Goal: Task Accomplishment & Management: Use online tool/utility

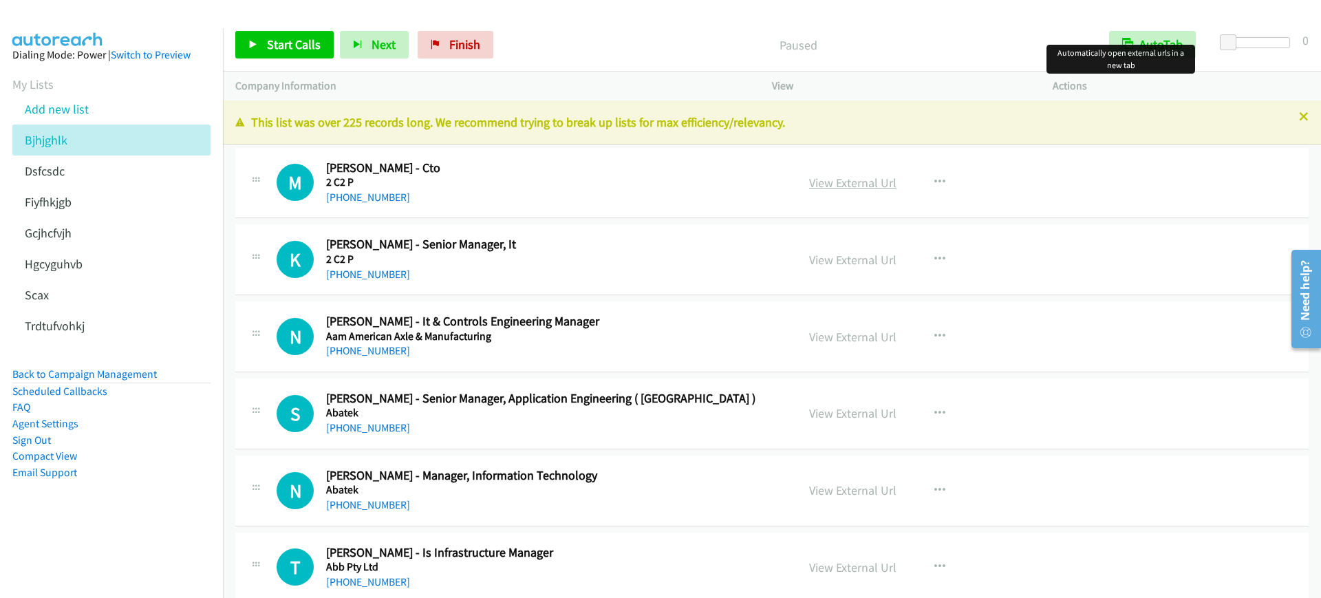
click at [865, 183] on link "View External Url" at bounding box center [852, 183] width 87 height 16
click at [277, 46] on span "Start Calls" at bounding box center [294, 44] width 54 height 16
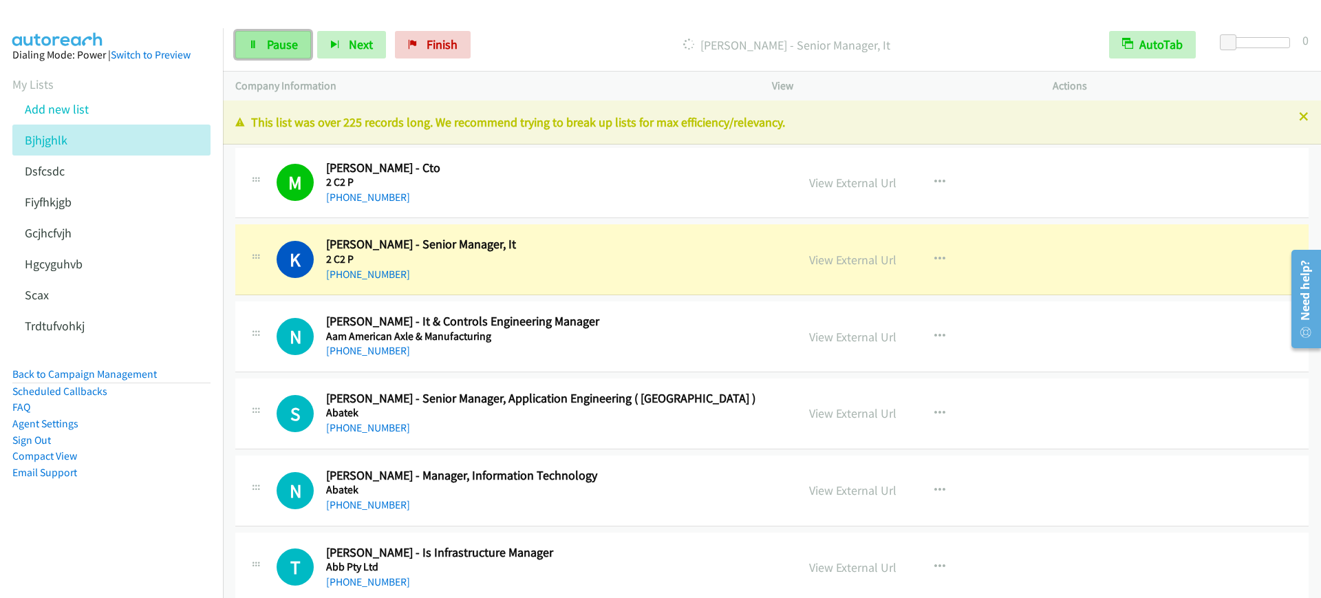
click at [294, 50] on span "Pause" at bounding box center [282, 44] width 31 height 16
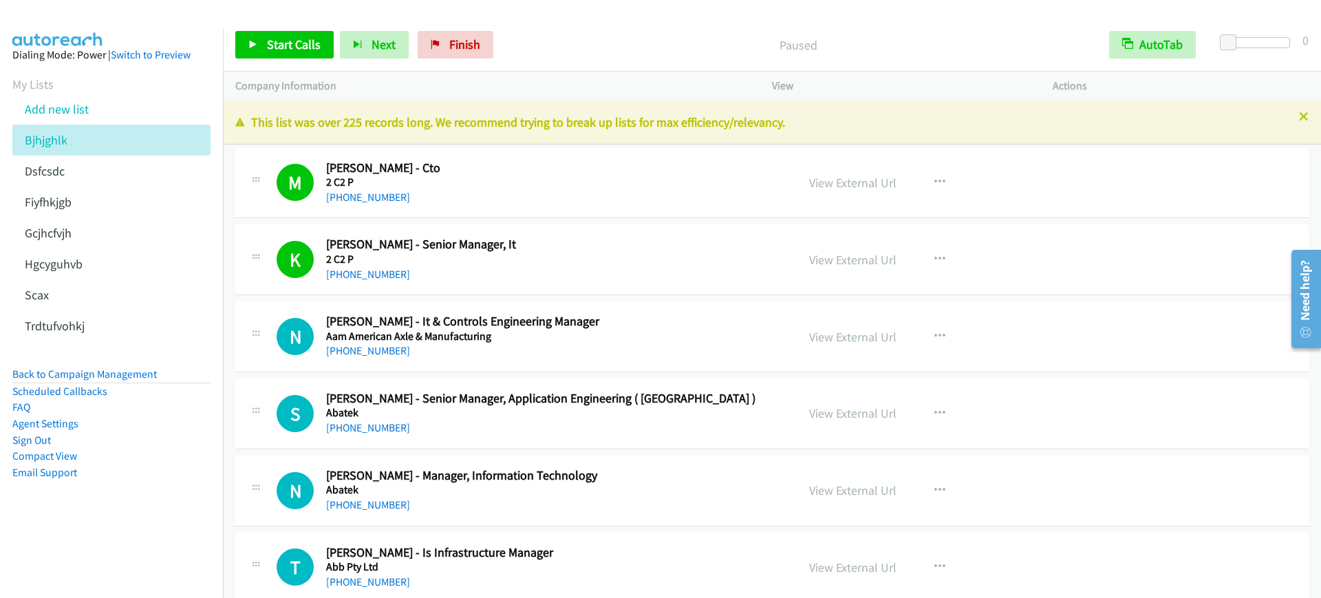
click at [543, 266] on div "+66 86 900 4455" at bounding box center [552, 274] width 452 height 17
click at [589, 255] on h5 "2 C2 P" at bounding box center [552, 259] width 452 height 14
click at [856, 259] on link "View External Url" at bounding box center [852, 260] width 87 height 16
click at [281, 32] on link "Start Calls" at bounding box center [284, 45] width 98 height 28
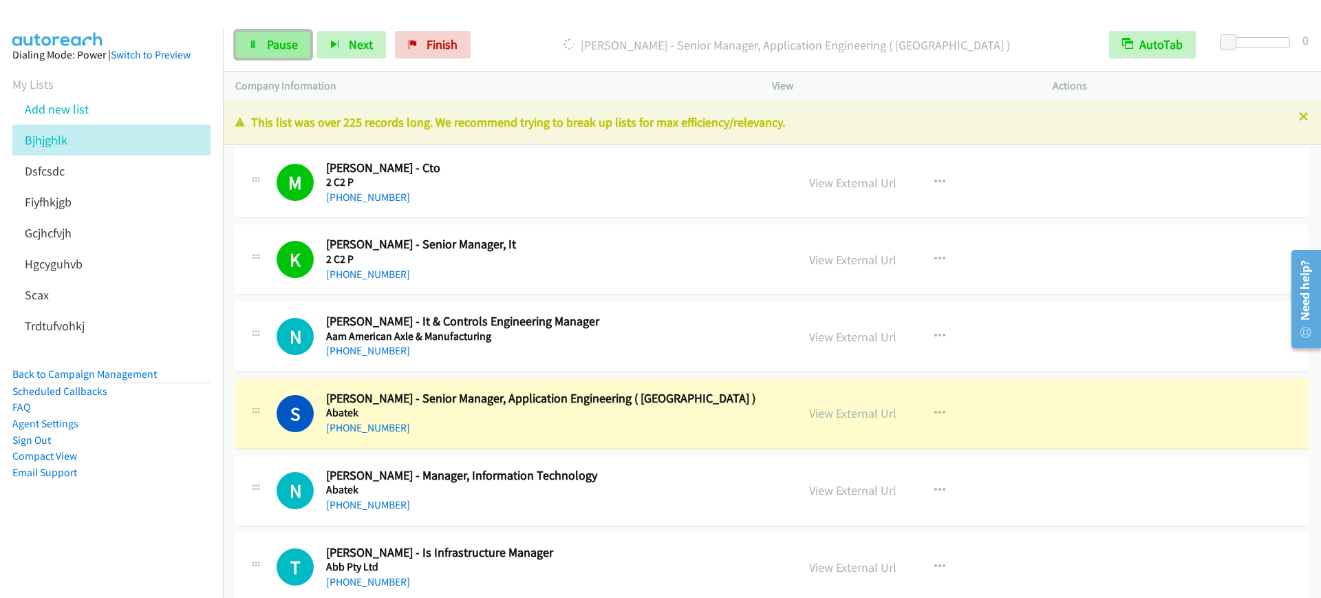
click at [283, 50] on span "Pause" at bounding box center [282, 44] width 31 height 16
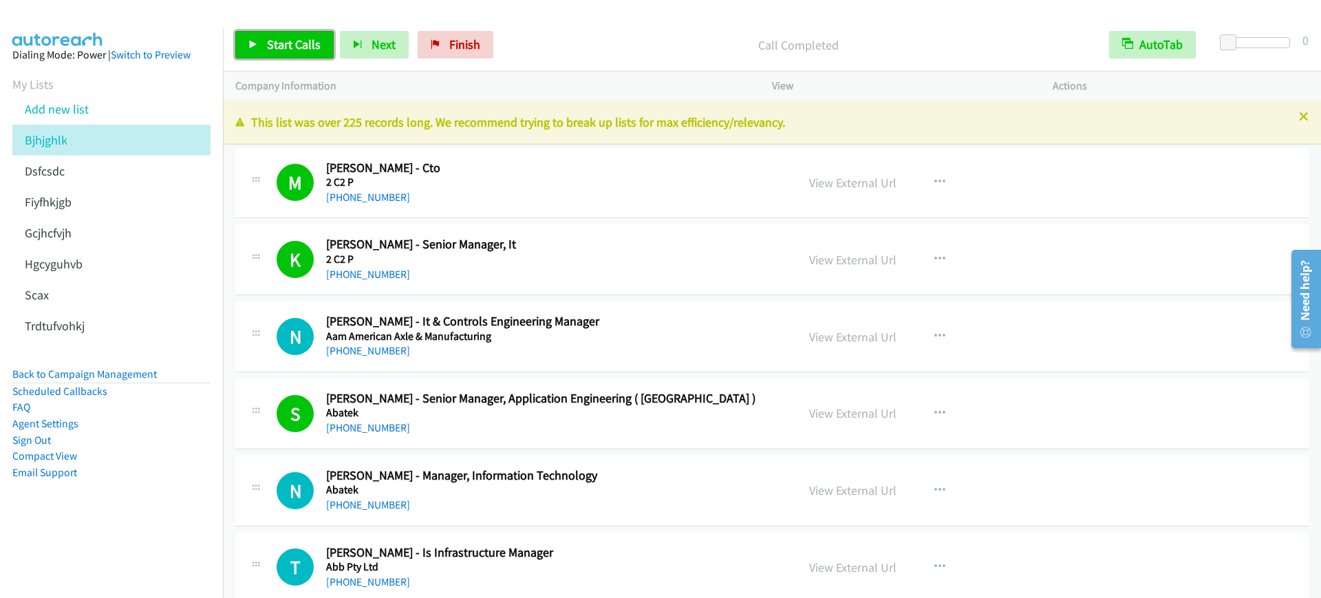
click at [307, 41] on span "Start Calls" at bounding box center [294, 44] width 54 height 16
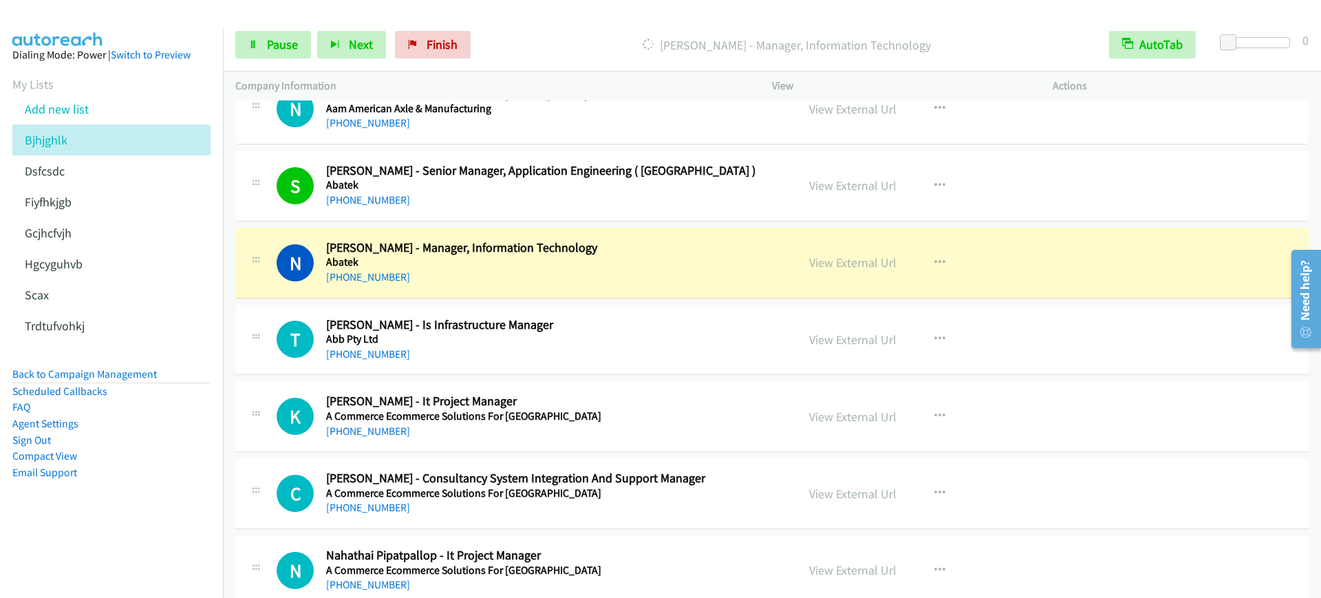
scroll to position [258, 0]
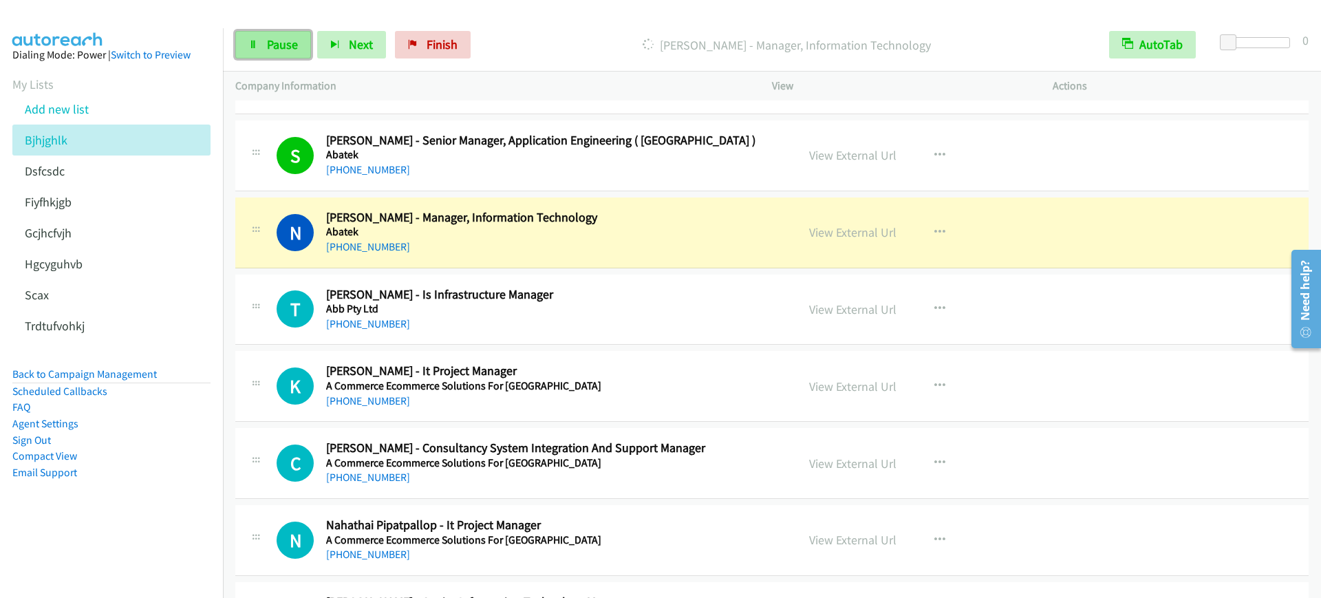
click at [267, 43] on span "Pause" at bounding box center [282, 44] width 31 height 16
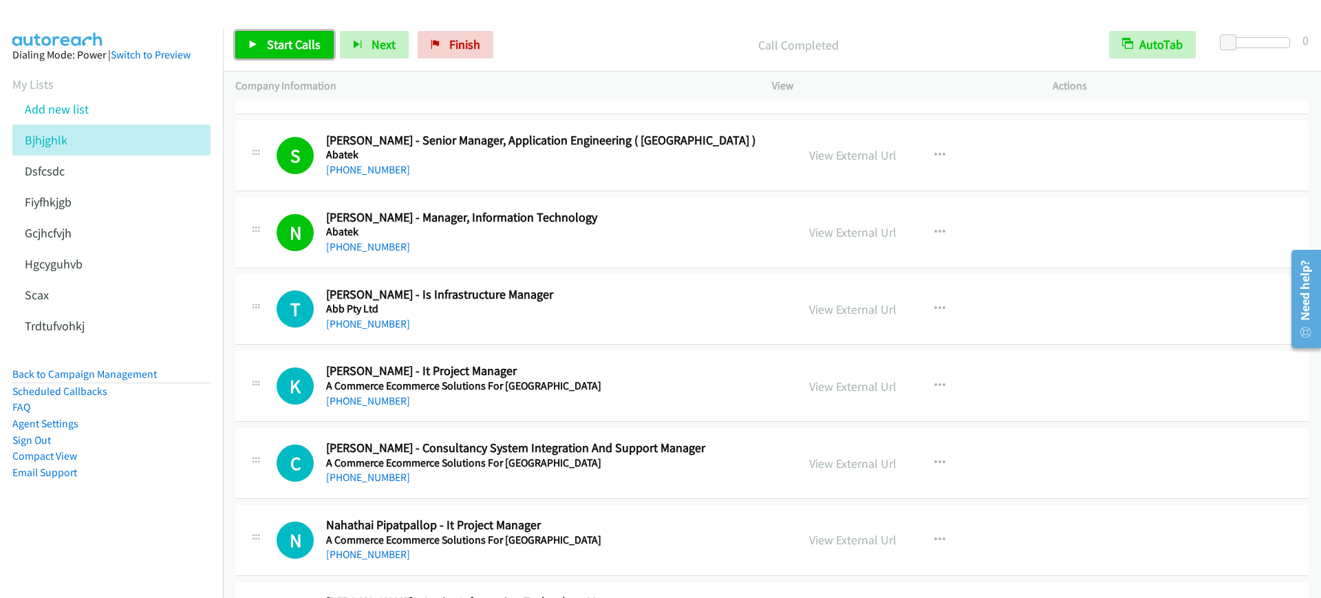
click at [272, 39] on span "Start Calls" at bounding box center [294, 44] width 54 height 16
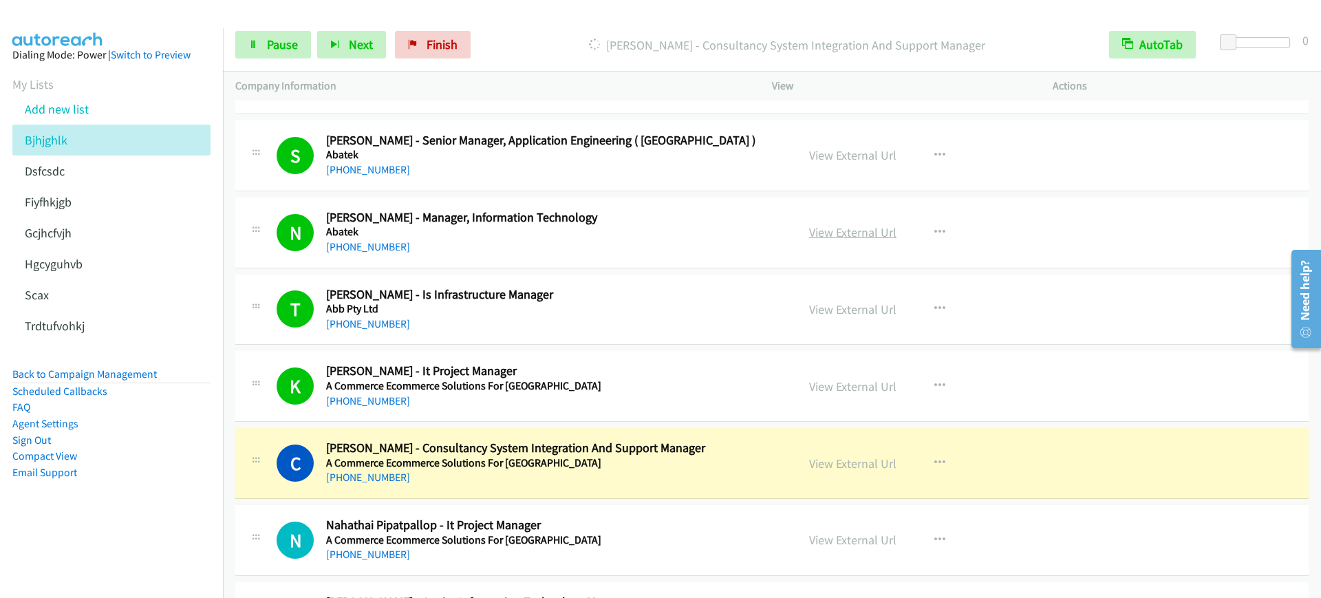
click at [858, 232] on link "View External Url" at bounding box center [852, 232] width 87 height 16
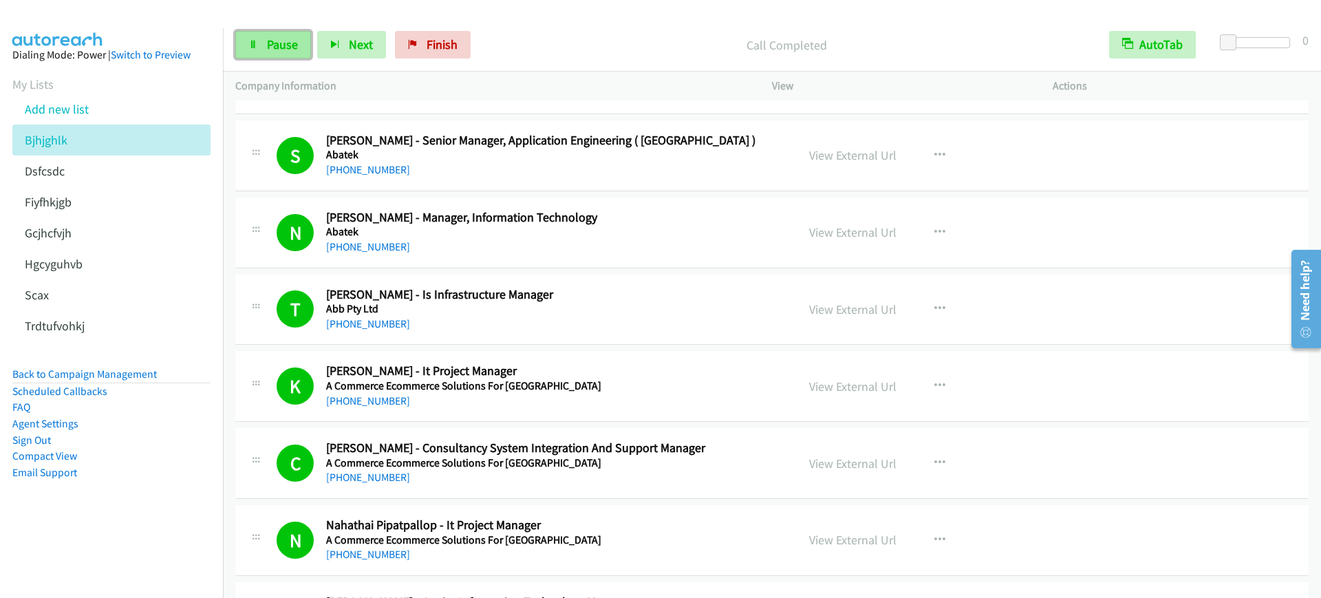
click at [279, 47] on span "Pause" at bounding box center [282, 44] width 31 height 16
click at [538, 261] on div "N Callback Scheduled Napassorn Chayruang - Manager, Information Technology Abat…" at bounding box center [771, 232] width 1073 height 71
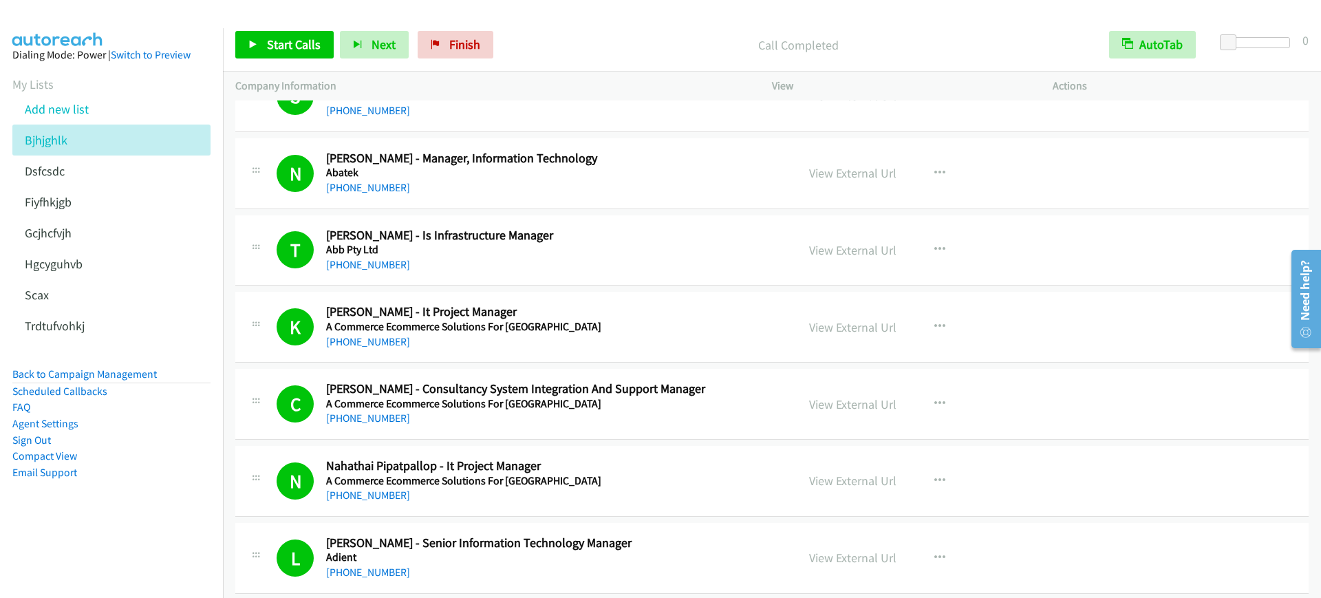
scroll to position [344, 0]
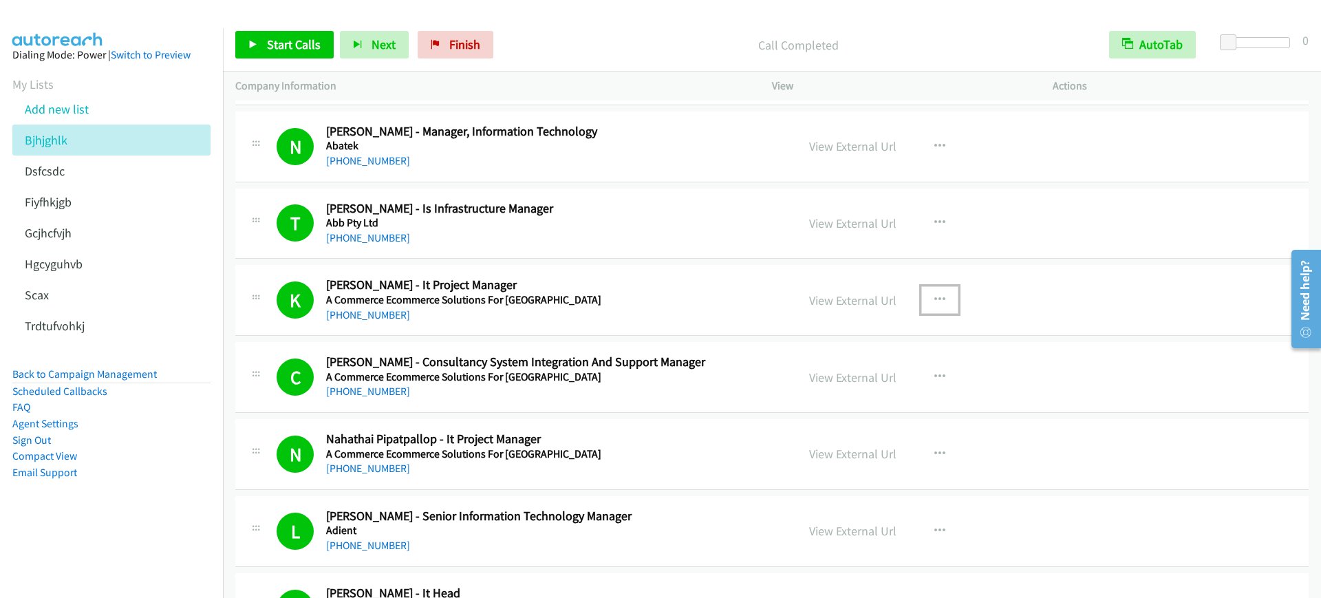
click at [940, 298] on button "button" at bounding box center [939, 300] width 37 height 28
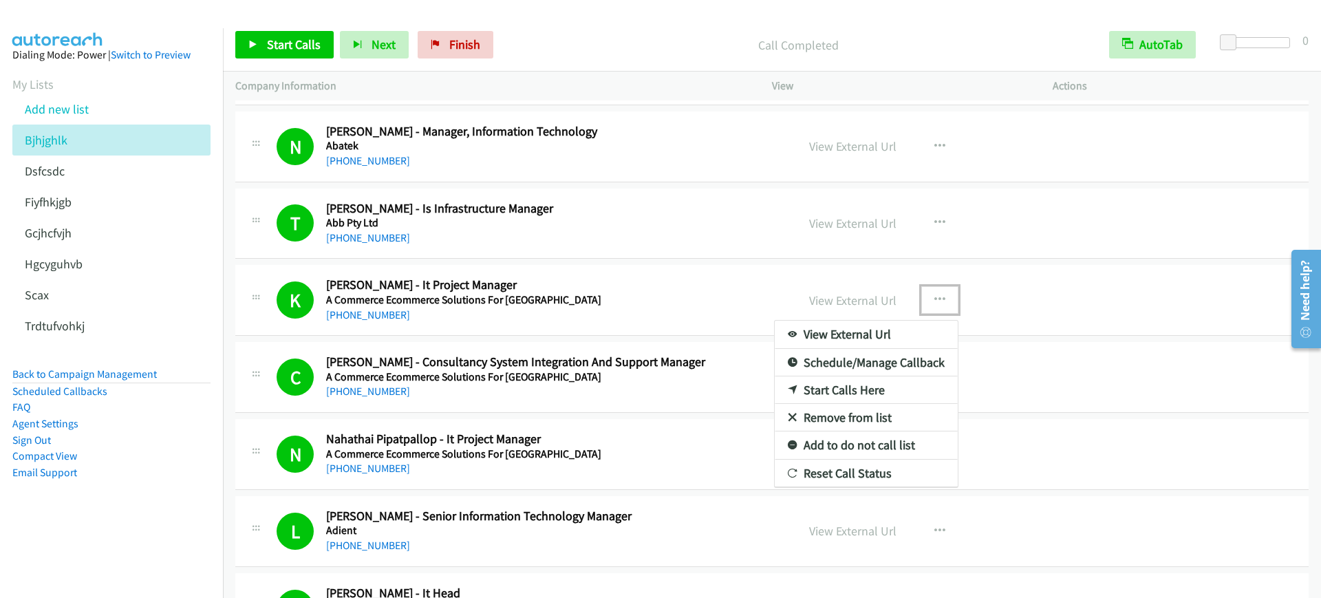
click at [866, 384] on link "Start Calls Here" at bounding box center [865, 390] width 183 height 28
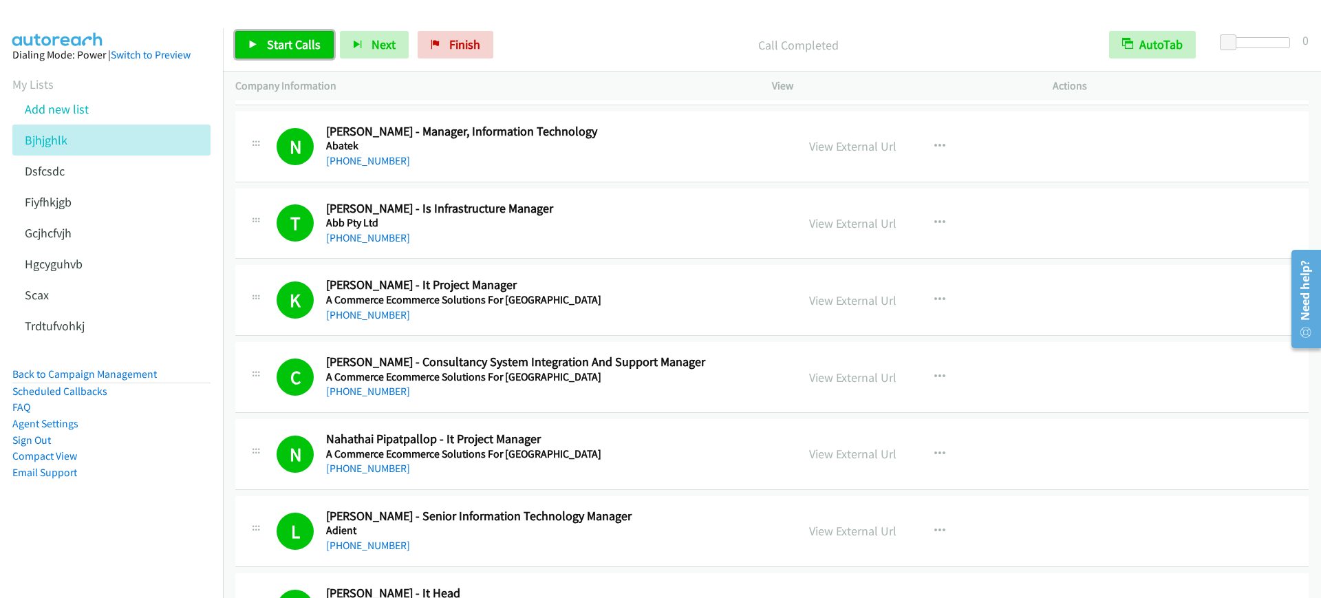
click at [296, 44] on span "Start Calls" at bounding box center [294, 44] width 54 height 16
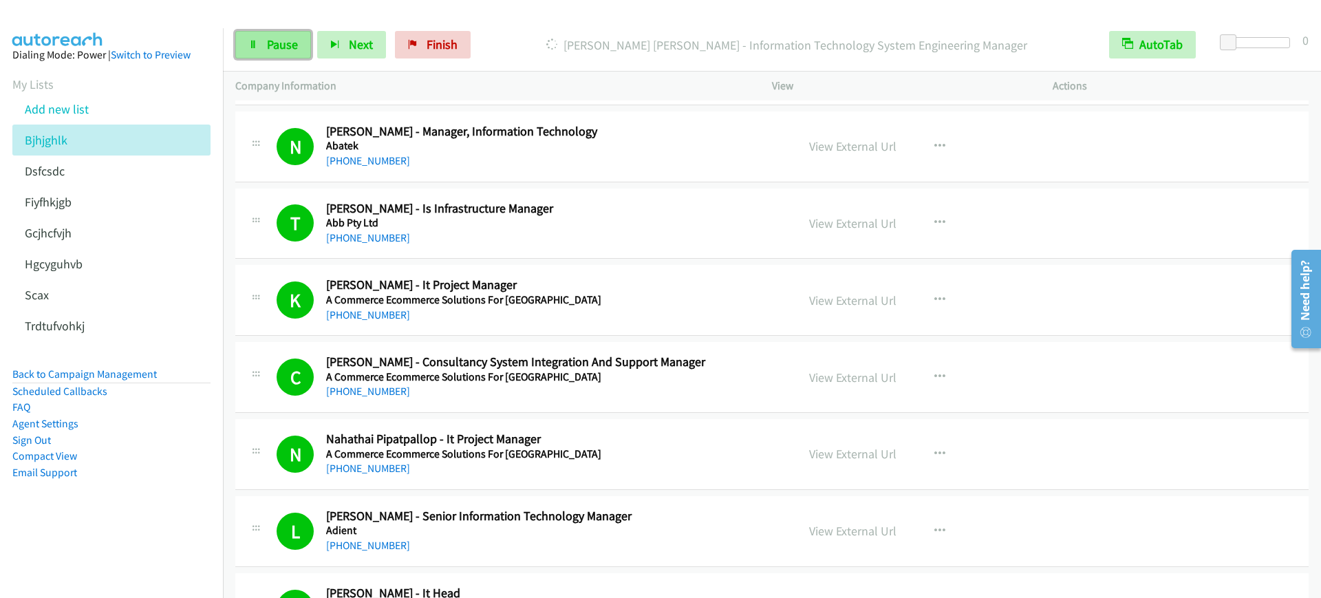
click at [292, 41] on span "Pause" at bounding box center [282, 44] width 31 height 16
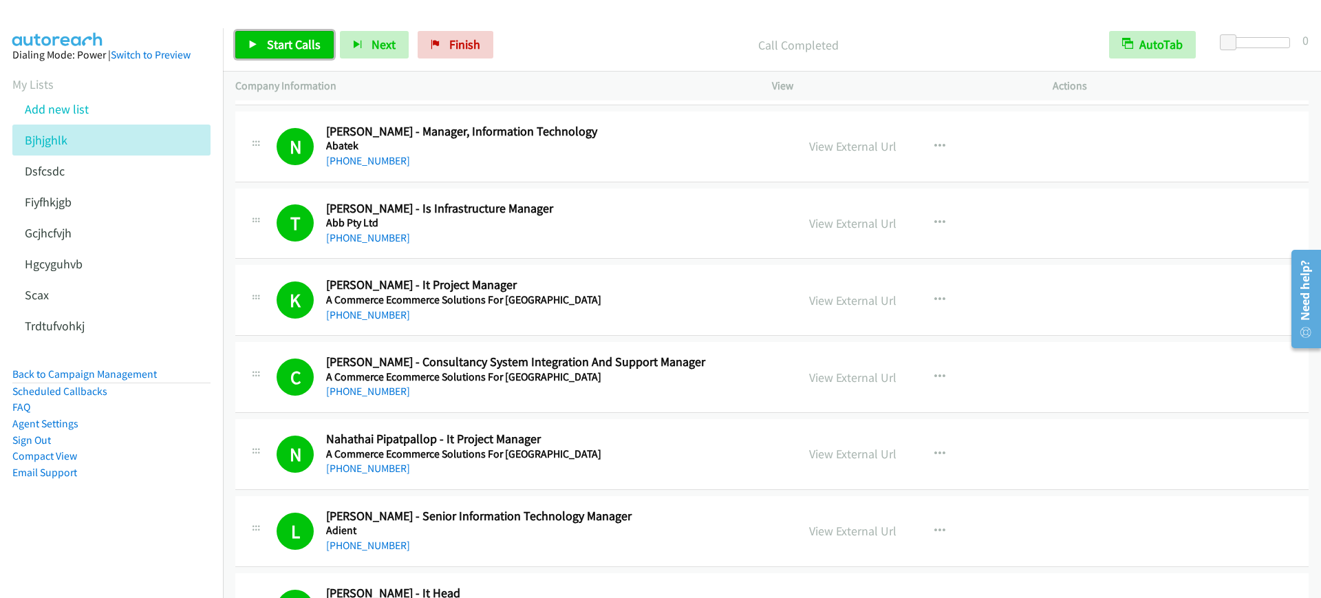
click at [301, 47] on span "Start Calls" at bounding box center [294, 44] width 54 height 16
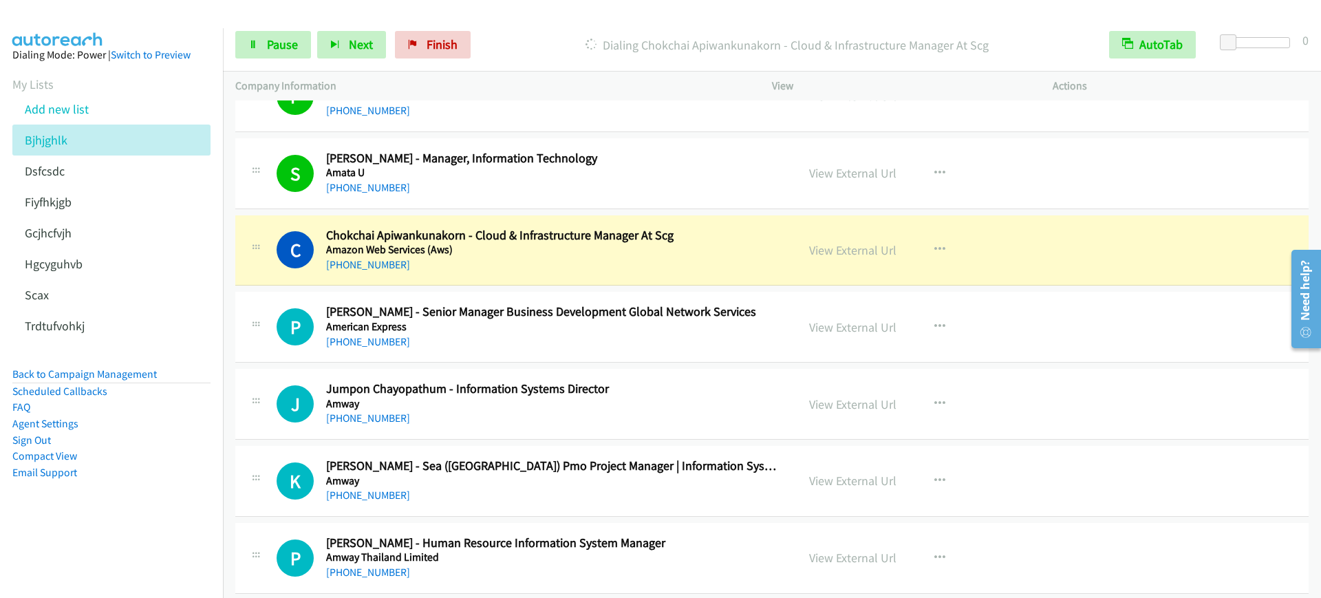
scroll to position [1634, 0]
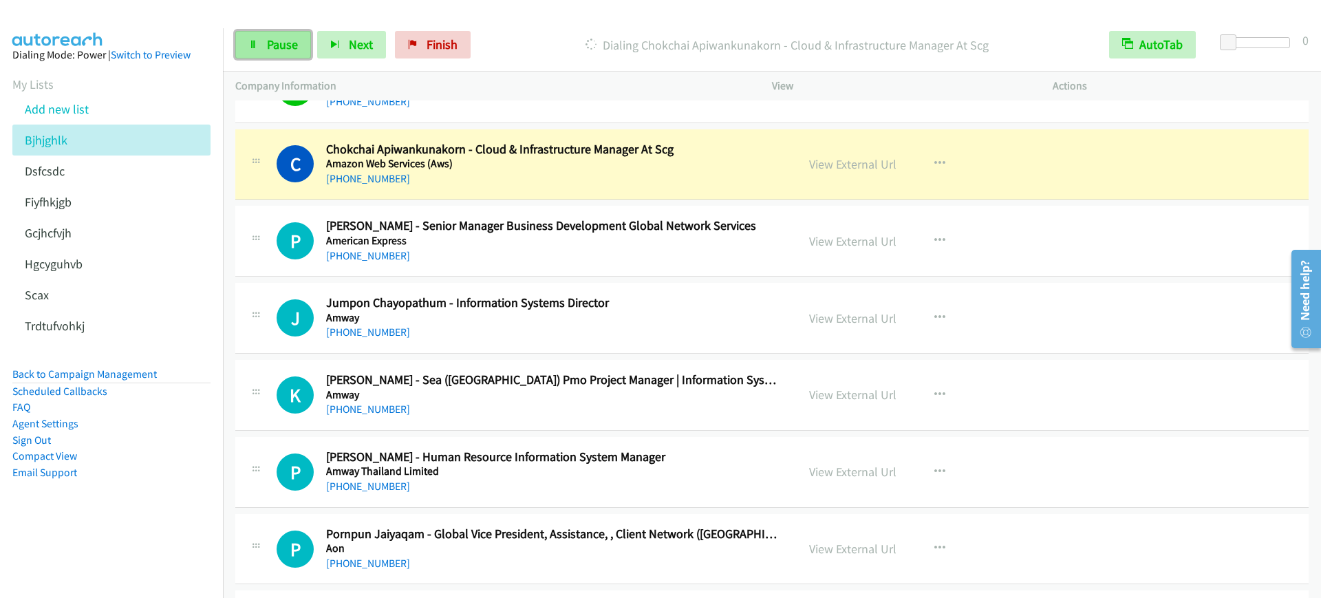
click at [261, 46] on link "Pause" at bounding box center [273, 45] width 76 height 28
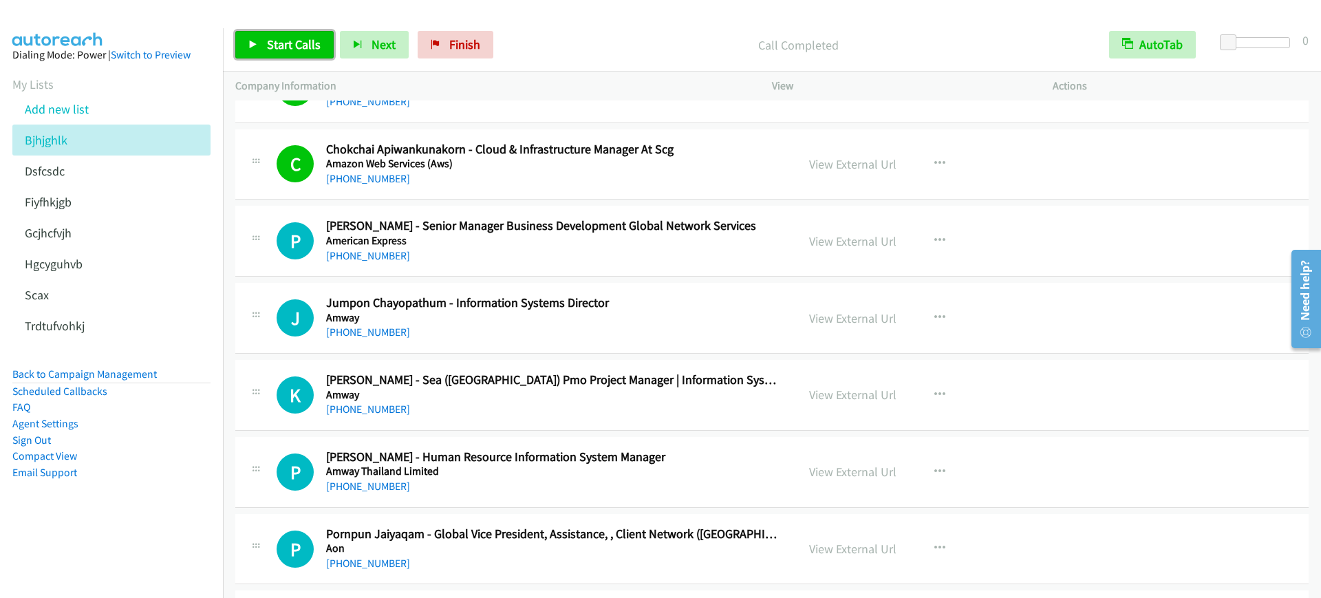
click at [301, 48] on span "Start Calls" at bounding box center [294, 44] width 54 height 16
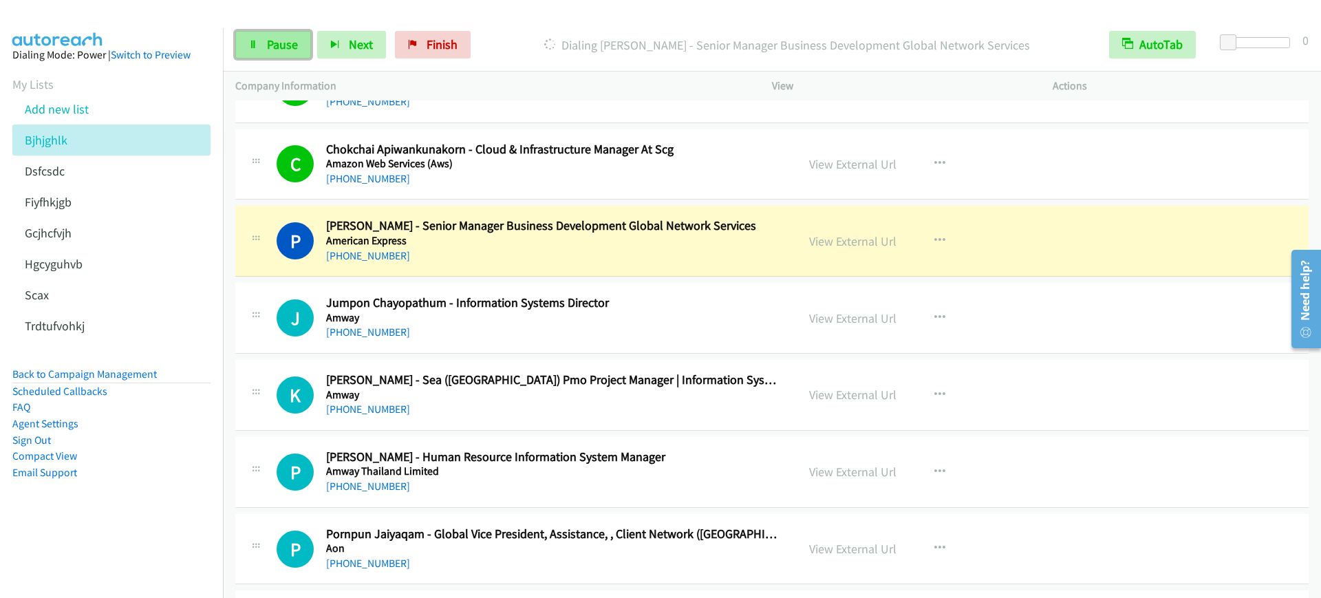
click at [301, 48] on link "Pause" at bounding box center [273, 45] width 76 height 28
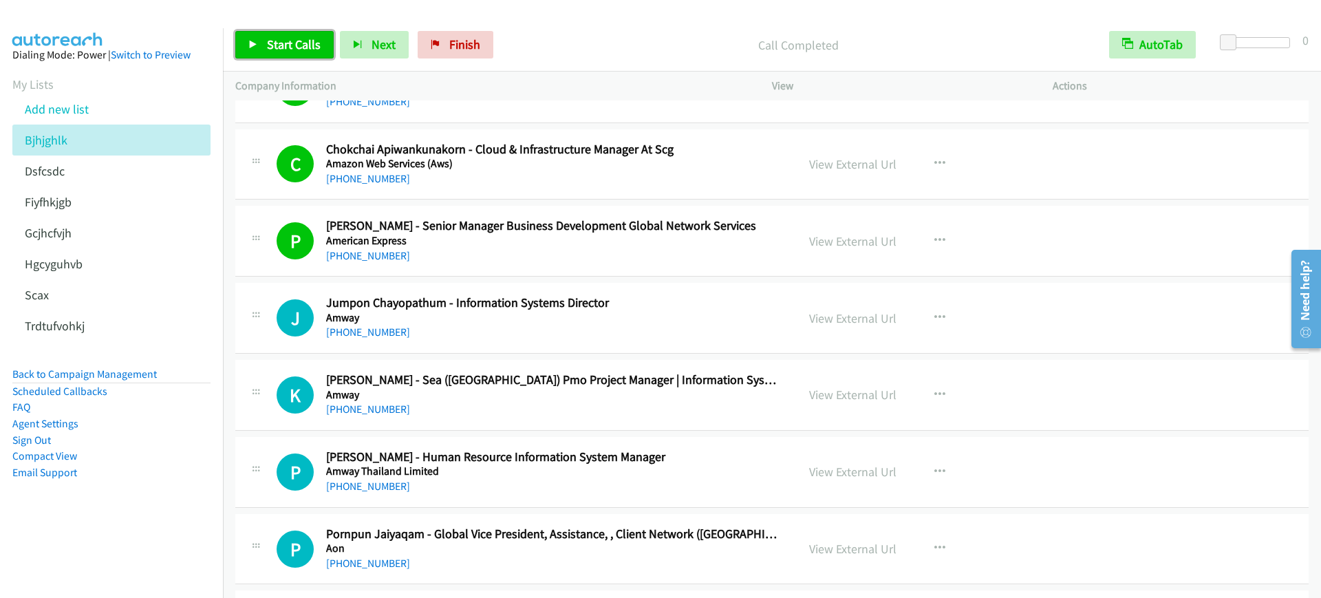
click at [303, 50] on span "Start Calls" at bounding box center [294, 44] width 54 height 16
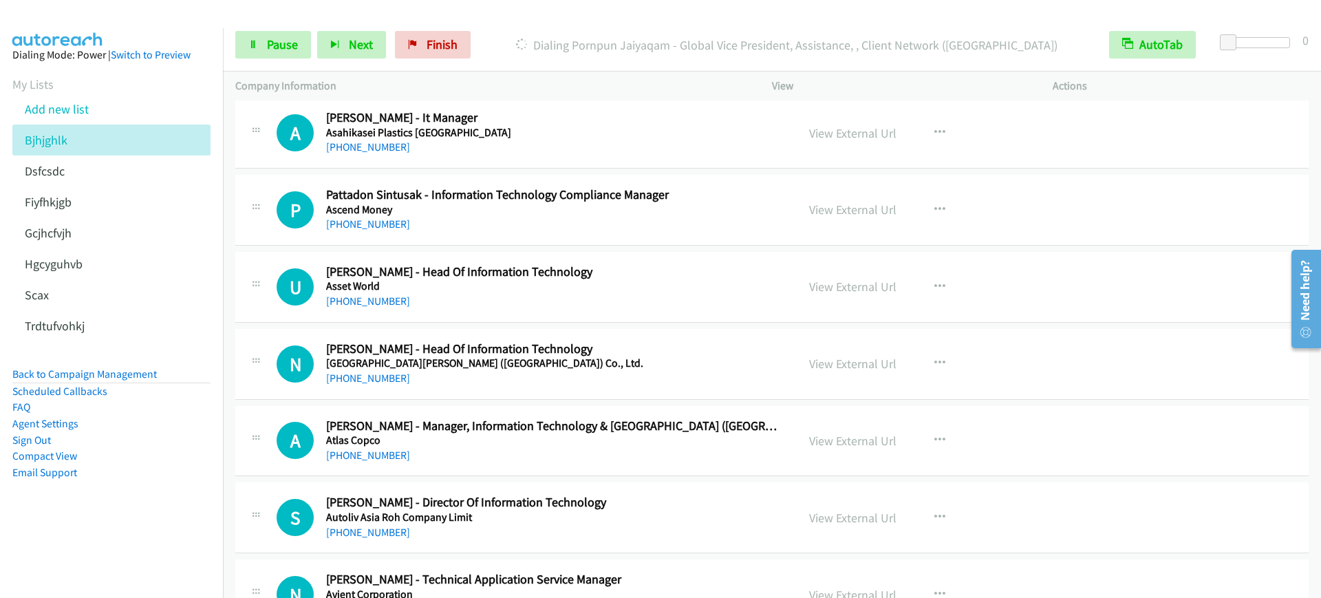
scroll to position [1977, 0]
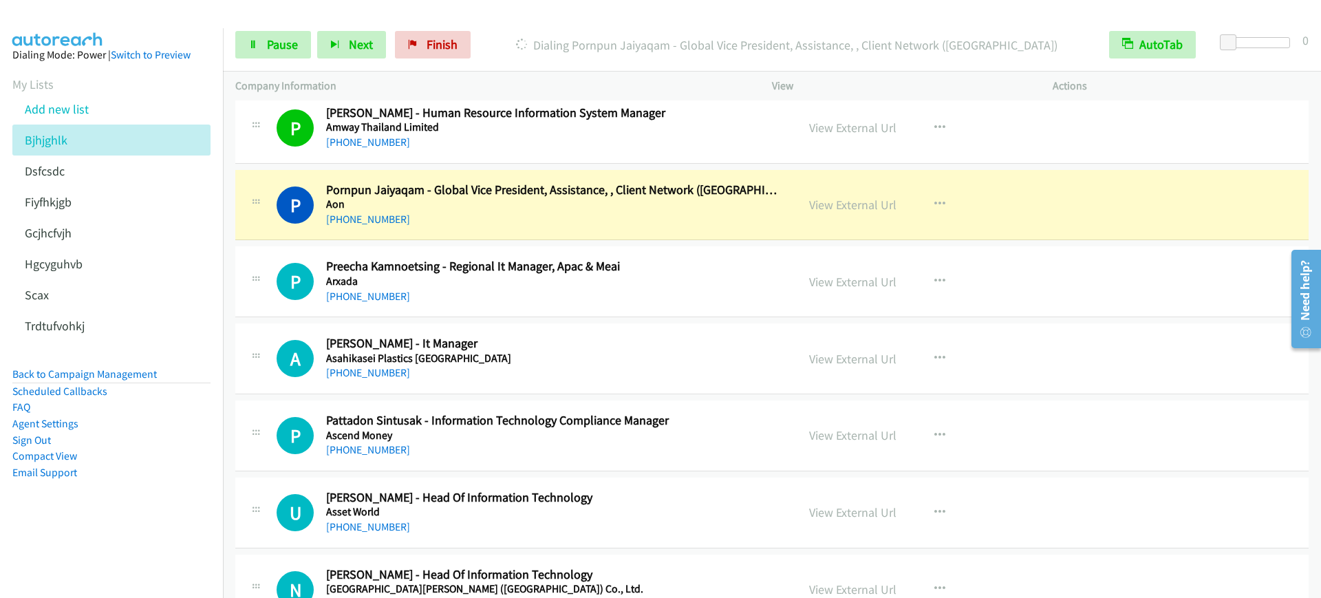
click at [474, 226] on div "+66 98 925 0588" at bounding box center [552, 219] width 452 height 17
click at [276, 39] on span "Pause" at bounding box center [282, 44] width 31 height 16
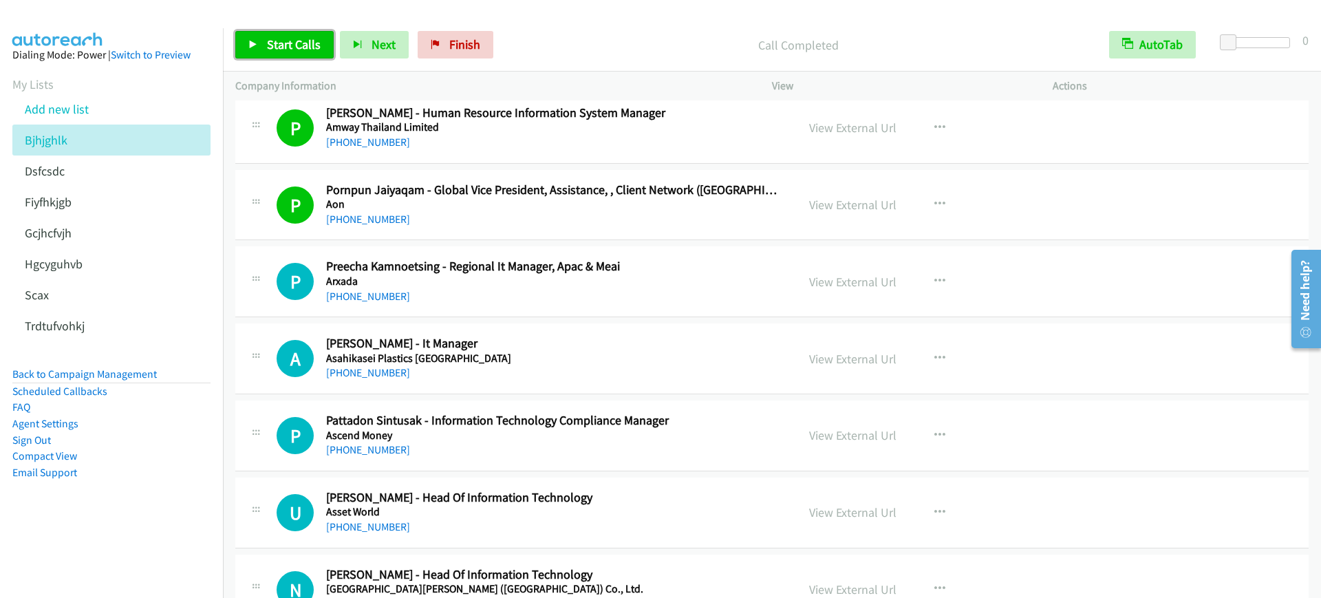
click at [285, 51] on span "Start Calls" at bounding box center [294, 44] width 54 height 16
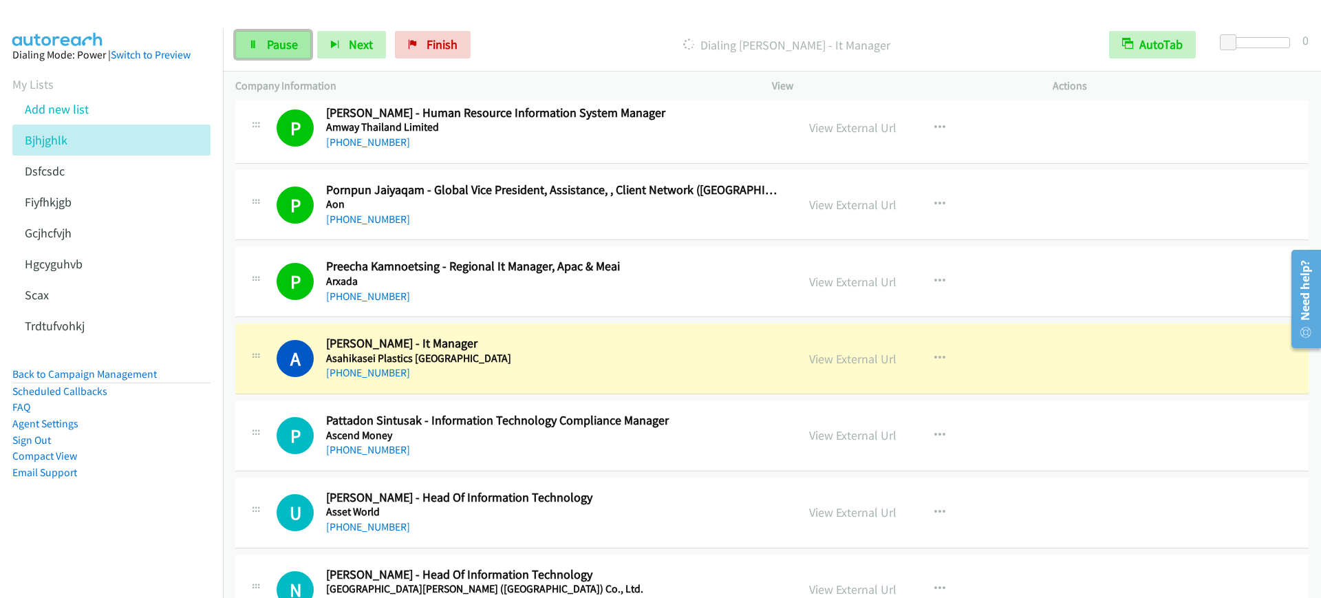
click at [255, 45] on icon at bounding box center [253, 46] width 10 height 10
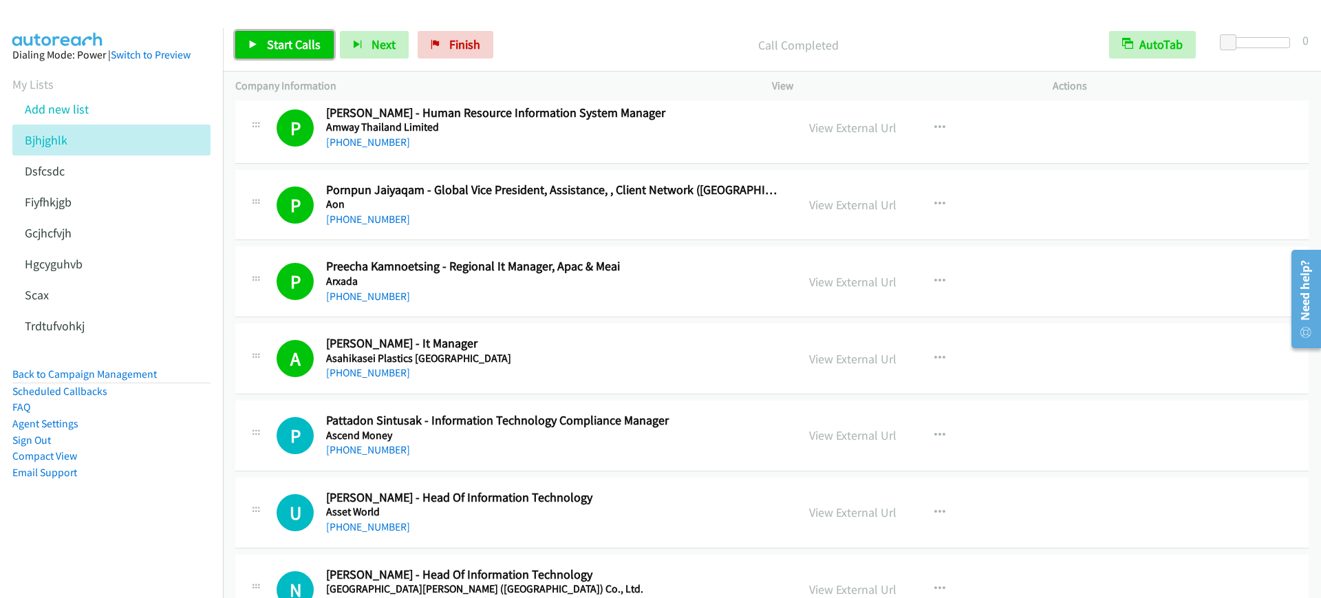
click at [254, 50] on link "Start Calls" at bounding box center [284, 45] width 98 height 28
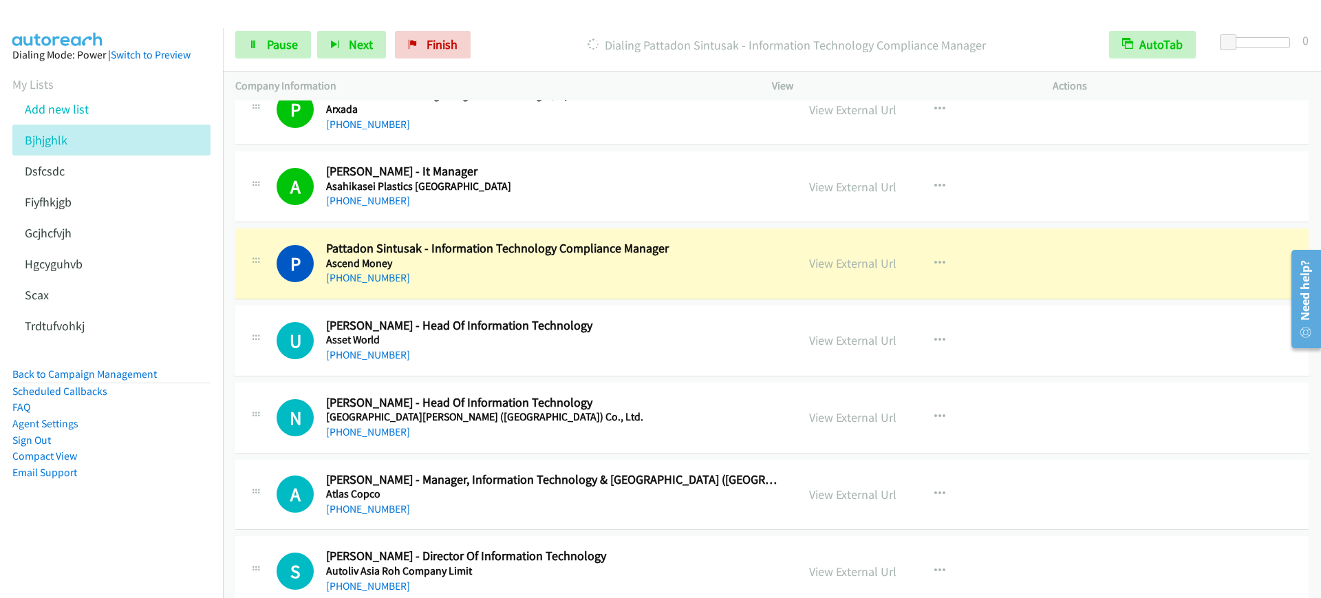
scroll to position [2235, 0]
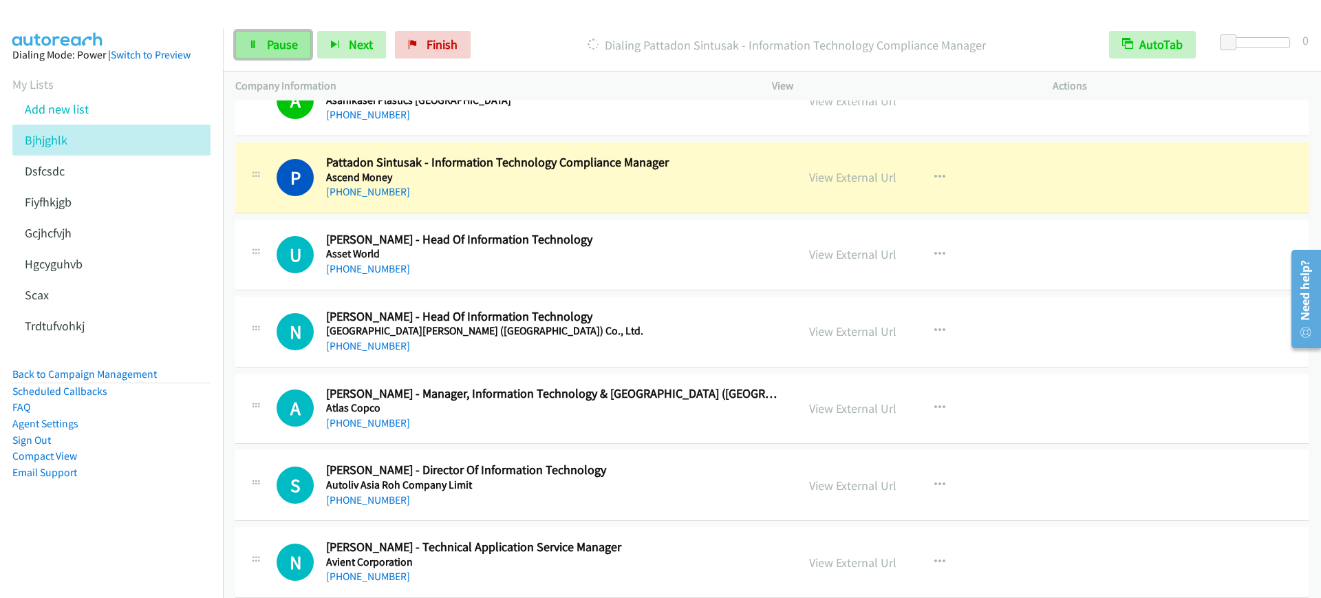
click at [297, 43] on link "Pause" at bounding box center [273, 45] width 76 height 28
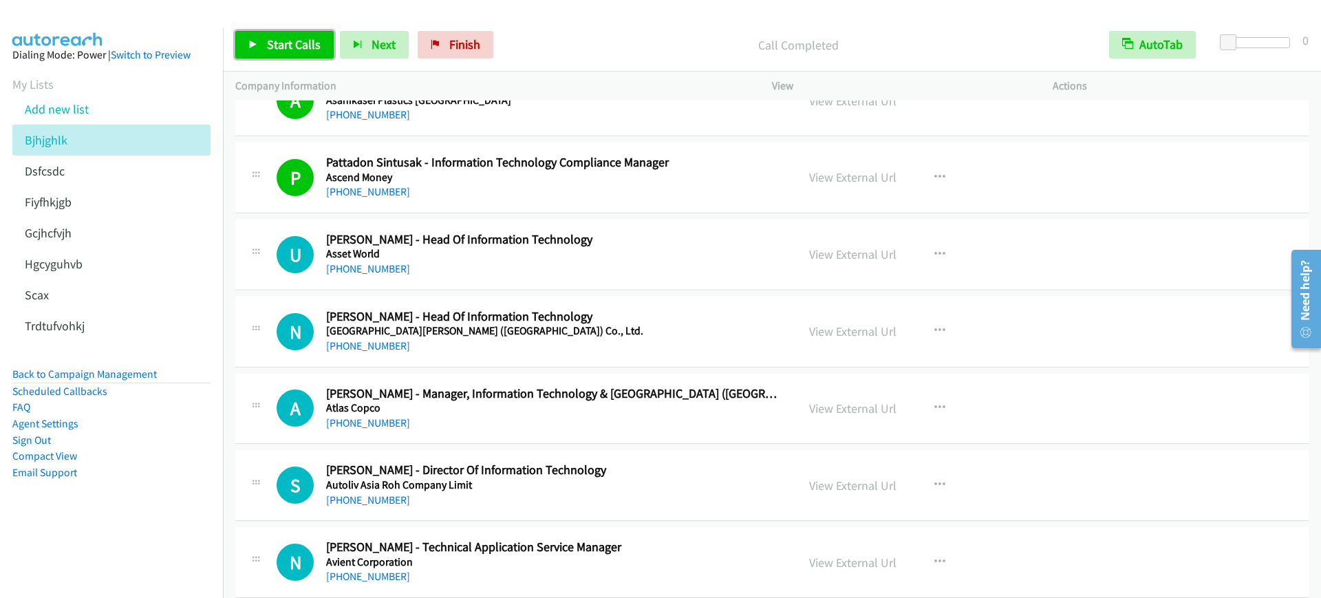
click at [254, 34] on link "Start Calls" at bounding box center [284, 45] width 98 height 28
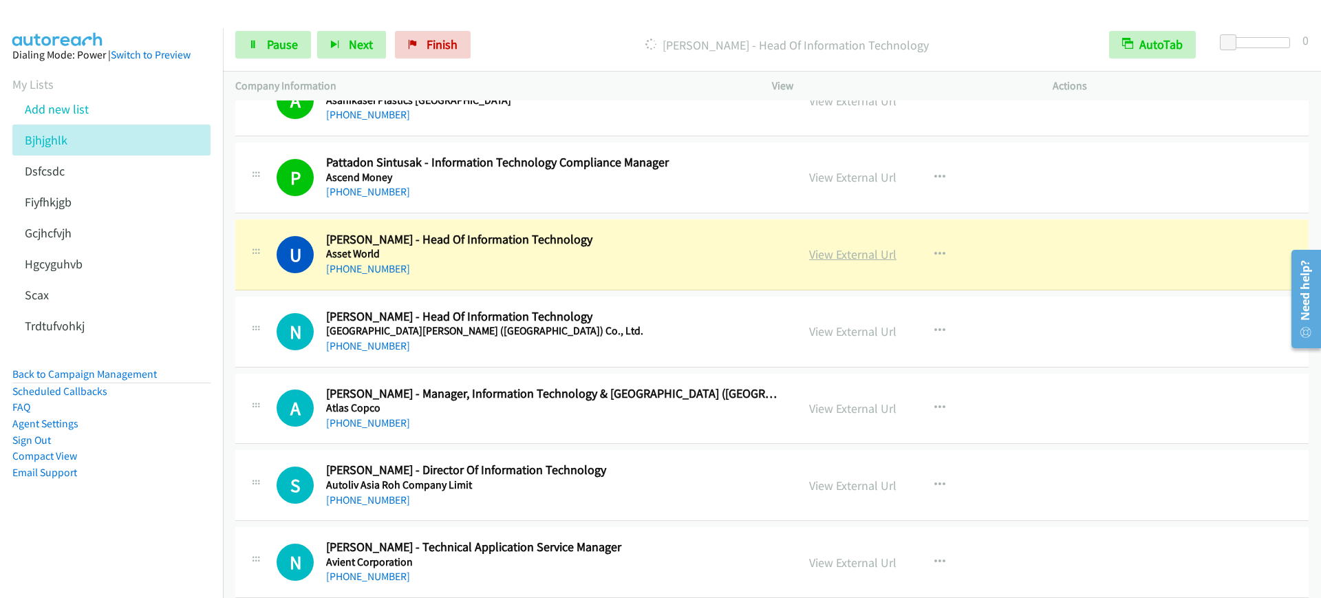
drag, startPoint x: 594, startPoint y: 264, endPoint x: 862, endPoint y: 246, distance: 269.6
drag, startPoint x: 270, startPoint y: 40, endPoint x: 280, endPoint y: 50, distance: 14.6
click at [270, 40] on span "Pause" at bounding box center [282, 44] width 31 height 16
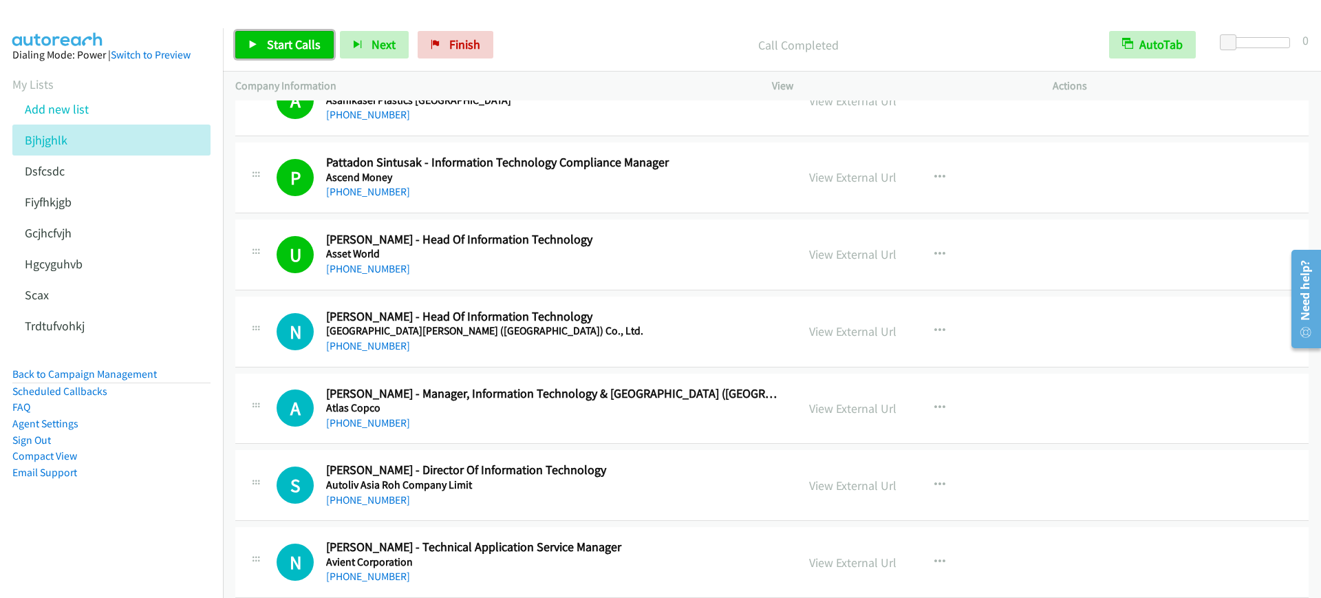
click at [270, 47] on span "Start Calls" at bounding box center [294, 44] width 54 height 16
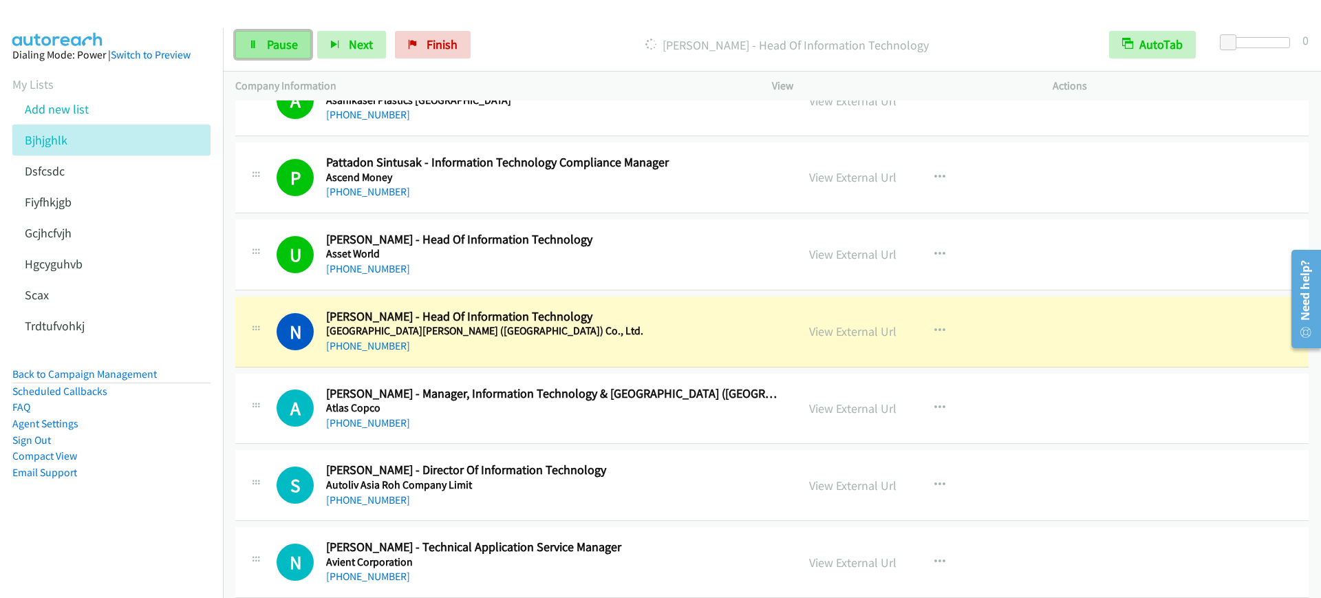
click at [270, 47] on span "Pause" at bounding box center [282, 44] width 31 height 16
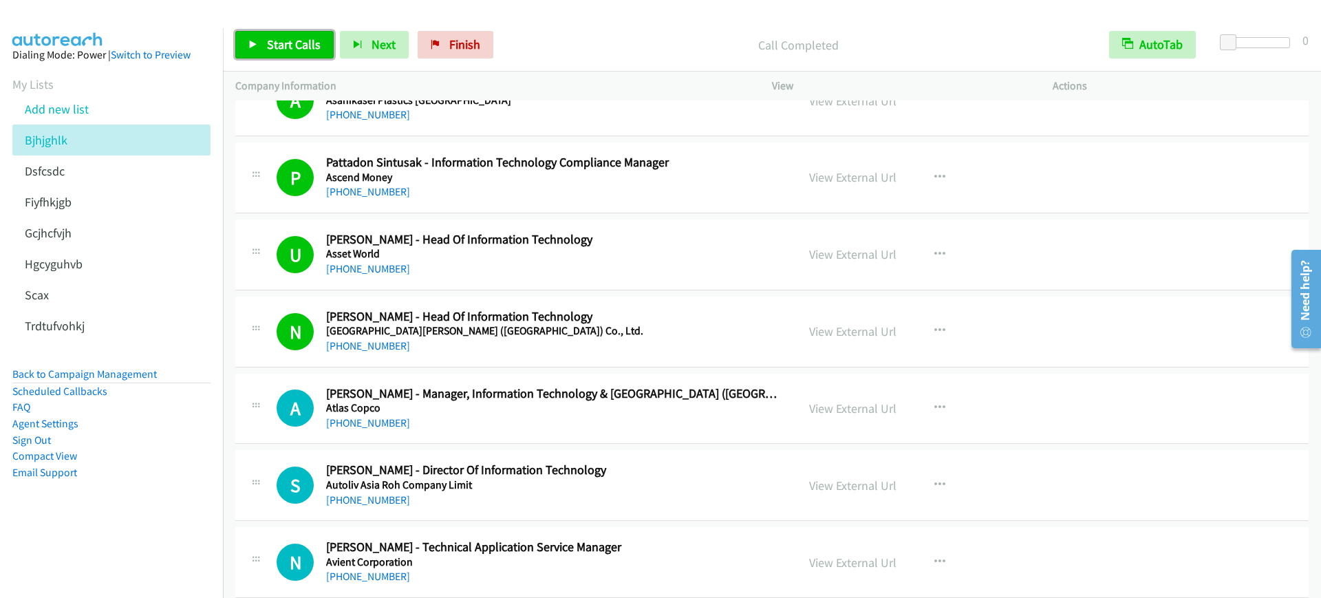
click at [314, 50] on span "Start Calls" at bounding box center [294, 44] width 54 height 16
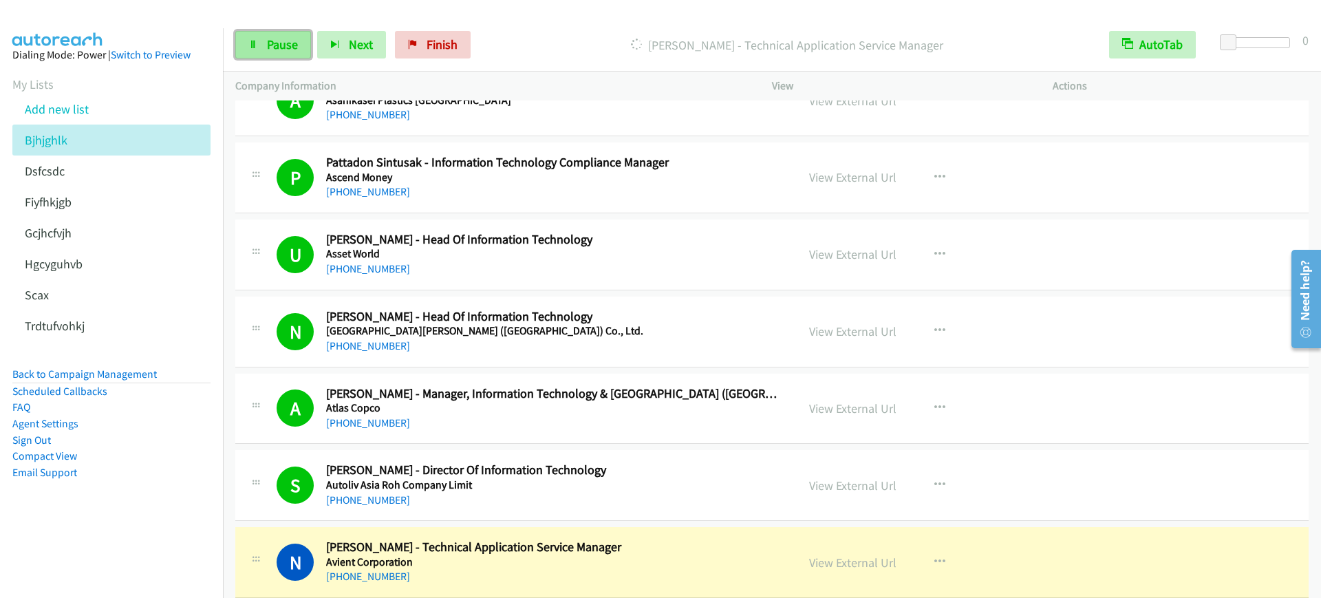
click at [280, 56] on link "Pause" at bounding box center [273, 45] width 76 height 28
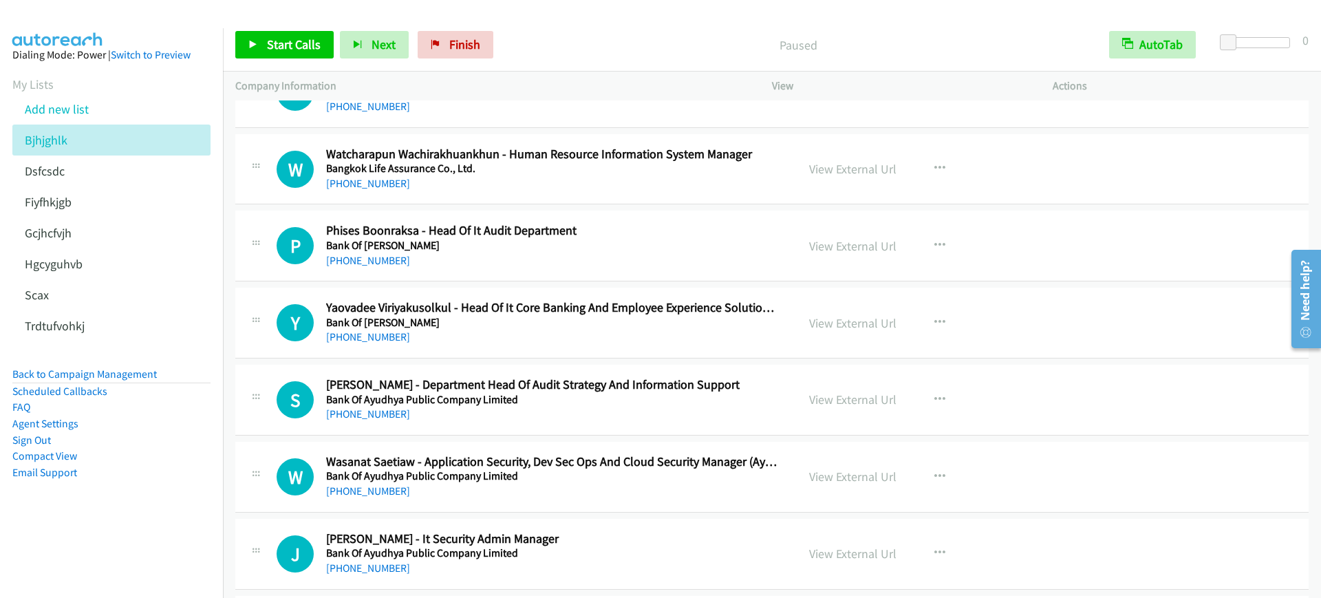
scroll to position [3353, 0]
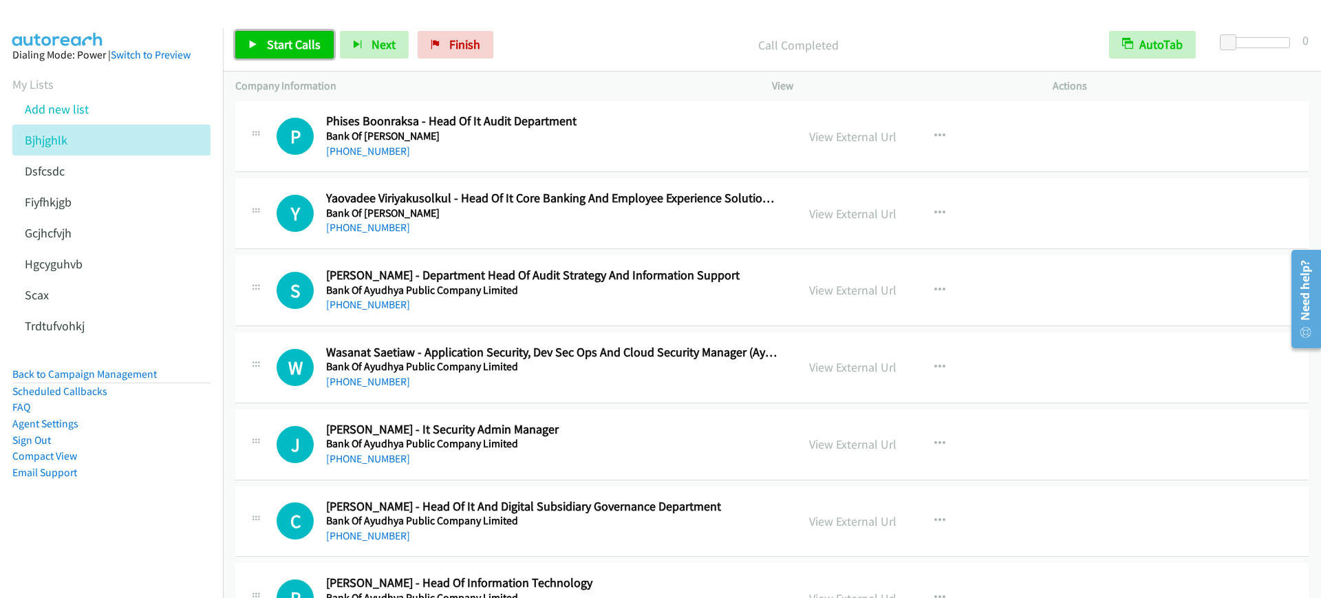
click at [272, 48] on span "Start Calls" at bounding box center [294, 44] width 54 height 16
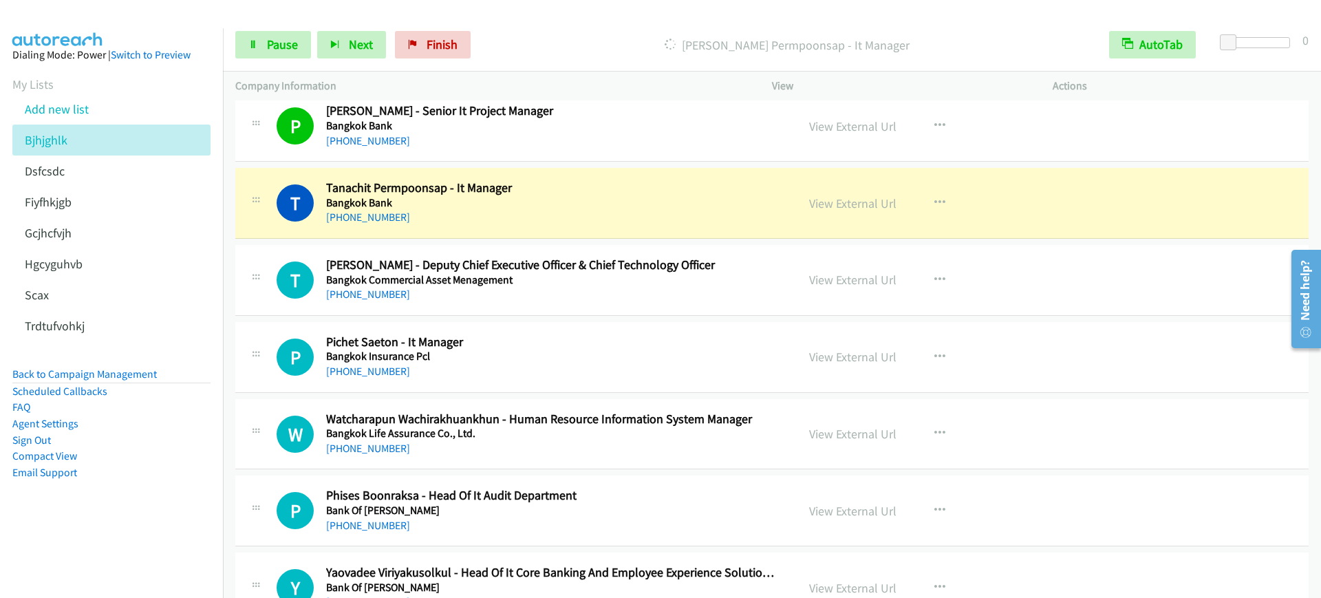
scroll to position [3009, 0]
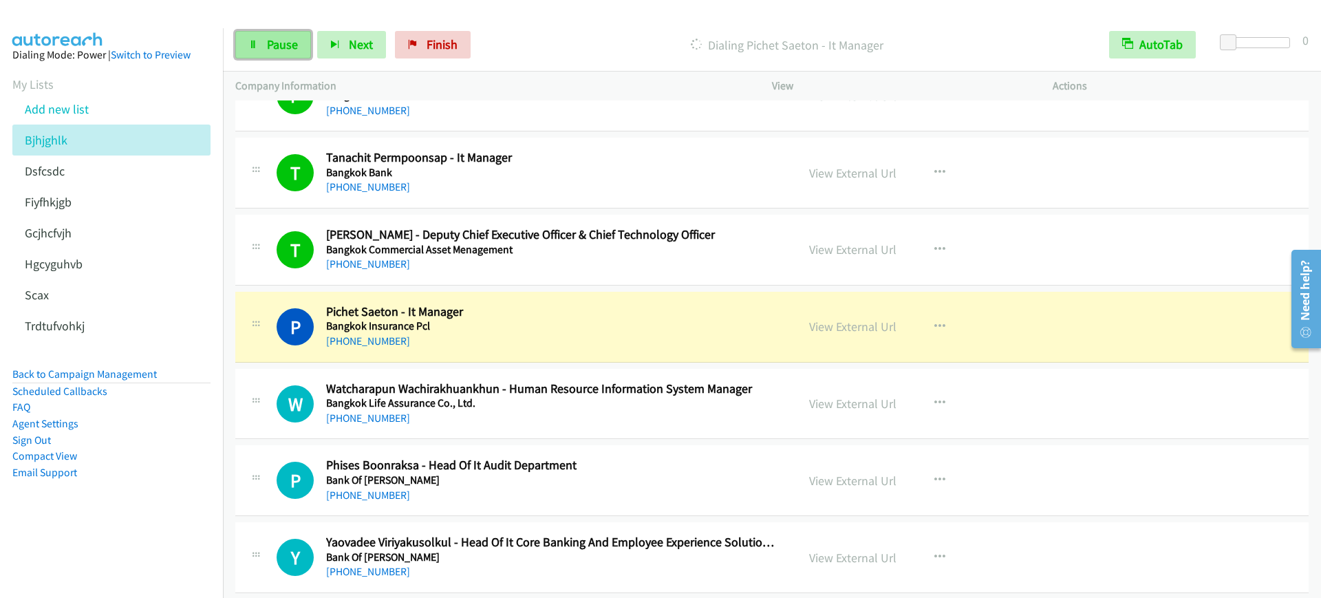
click at [250, 54] on link "Pause" at bounding box center [273, 45] width 76 height 28
click at [592, 331] on h5 "Bangkok Insurance Pcl" at bounding box center [552, 326] width 452 height 14
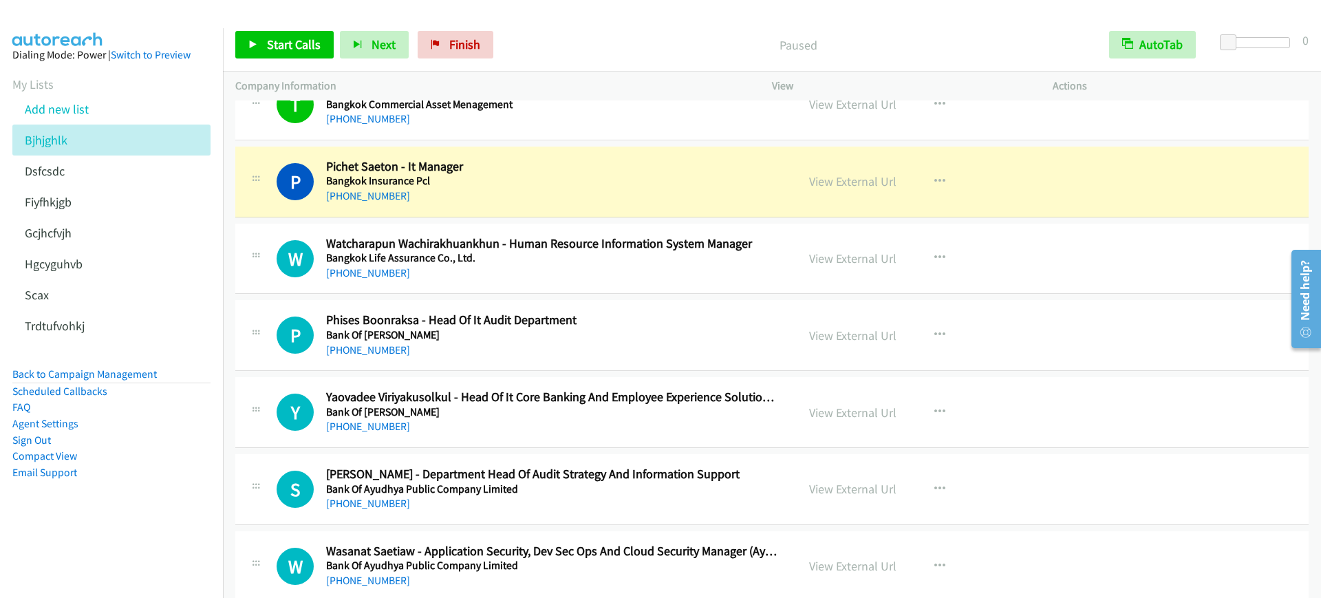
scroll to position [3181, 0]
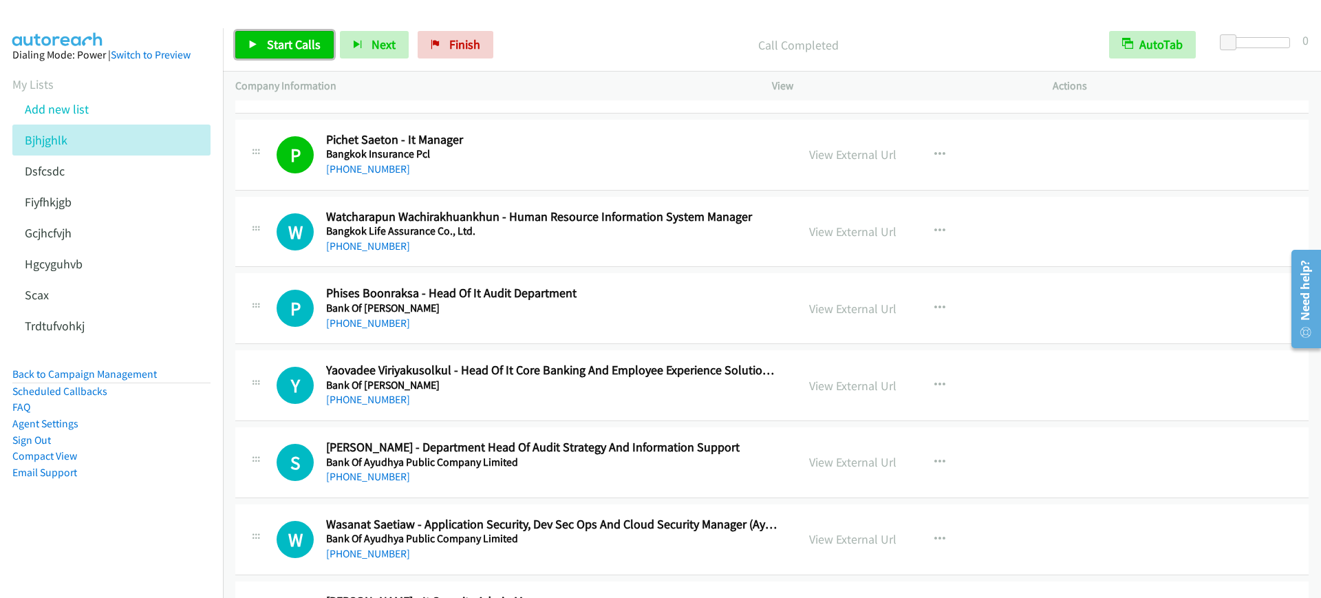
click at [313, 56] on link "Start Calls" at bounding box center [284, 45] width 98 height 28
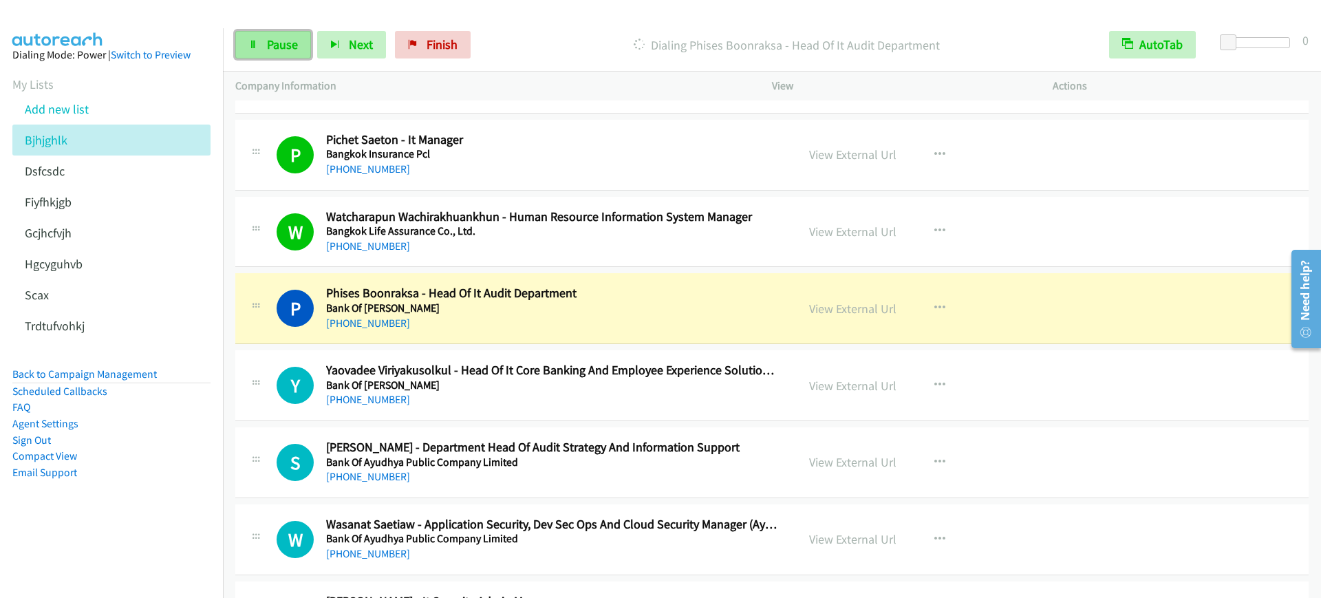
click at [294, 50] on span "Pause" at bounding box center [282, 44] width 31 height 16
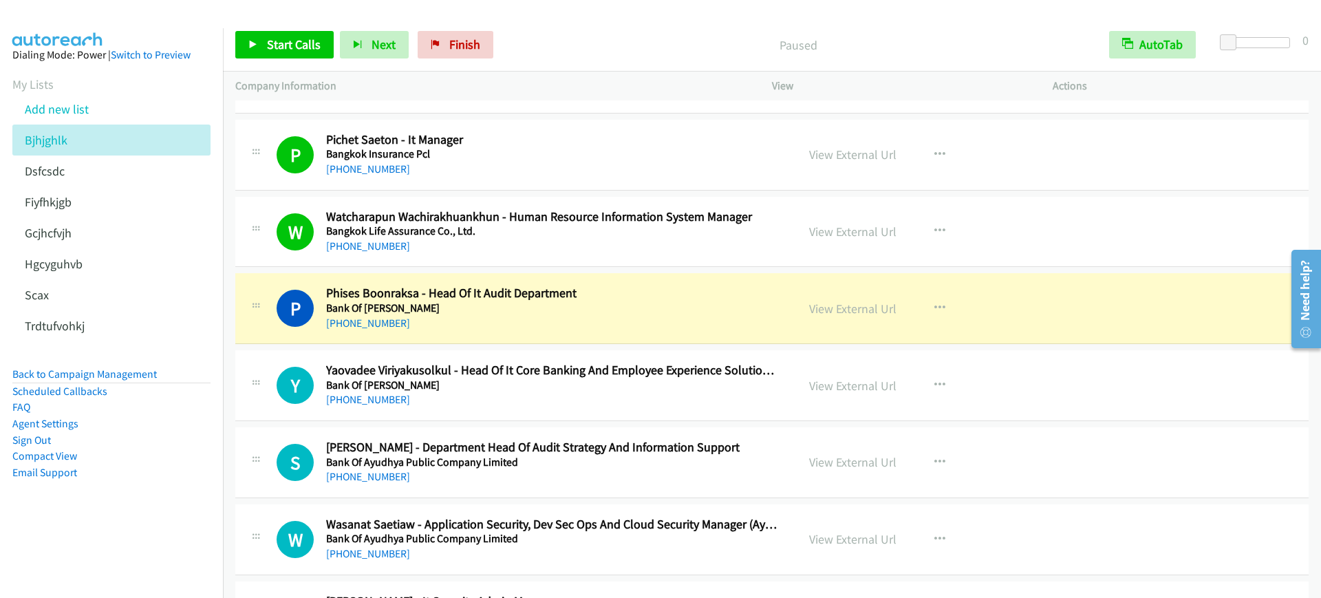
scroll to position [3353, 0]
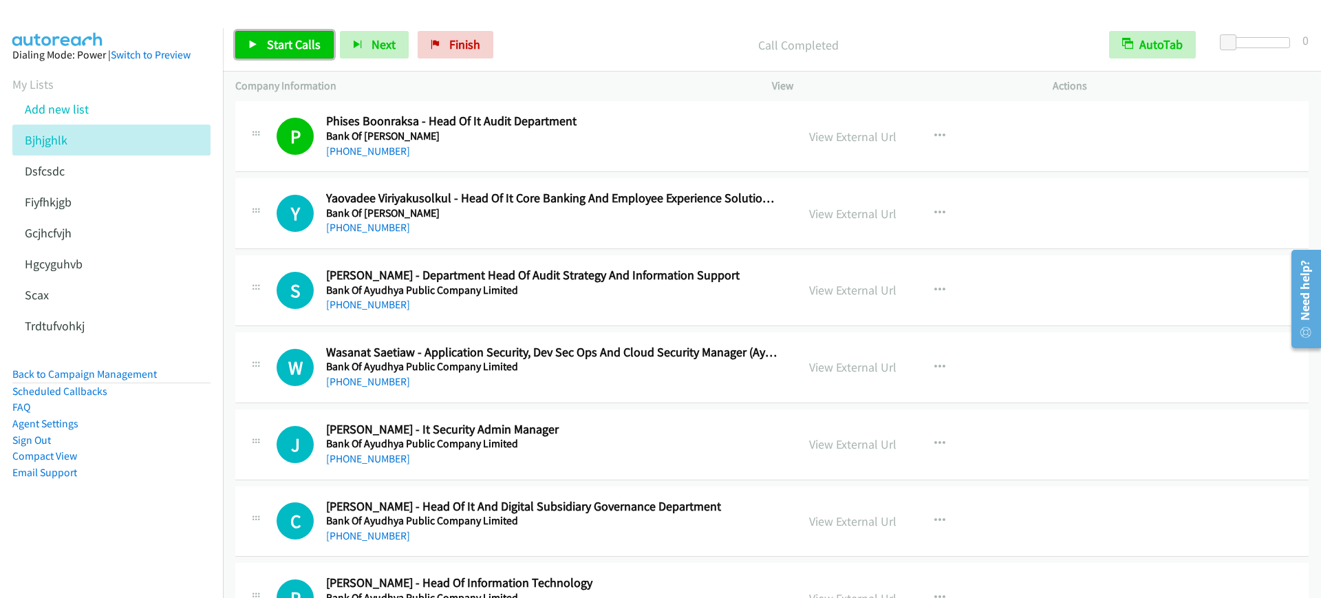
click at [283, 35] on link "Start Calls" at bounding box center [284, 45] width 98 height 28
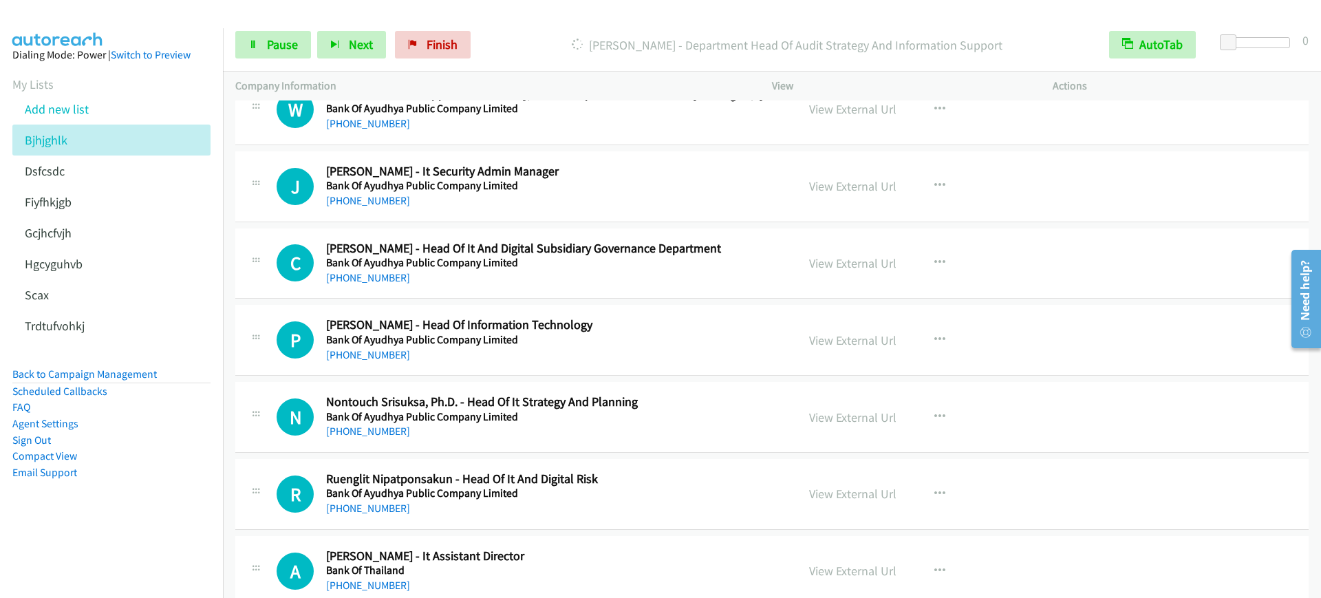
scroll to position [3439, 0]
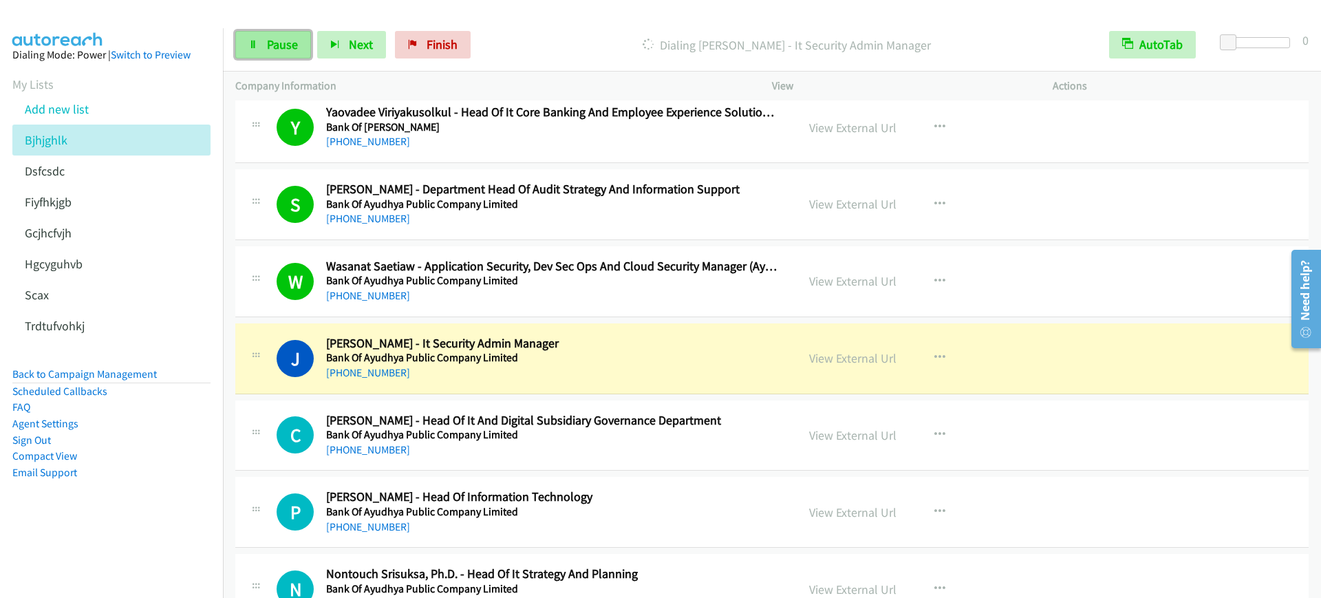
click at [274, 56] on link "Pause" at bounding box center [273, 45] width 76 height 28
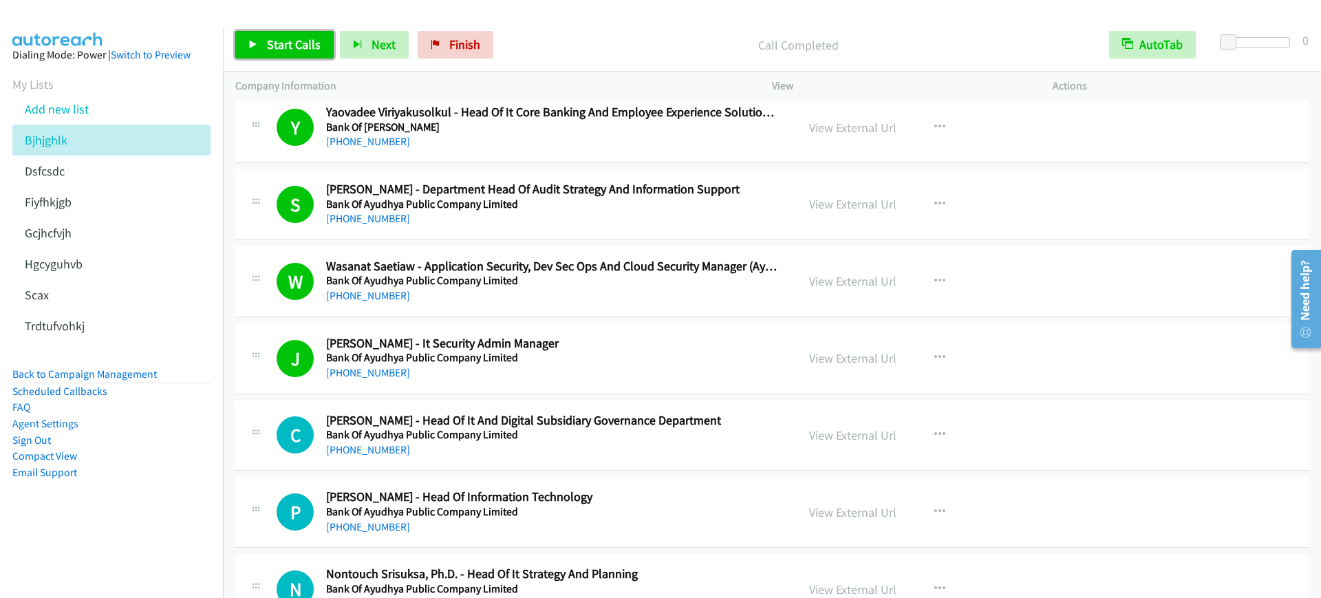
click at [252, 48] on icon at bounding box center [253, 46] width 10 height 10
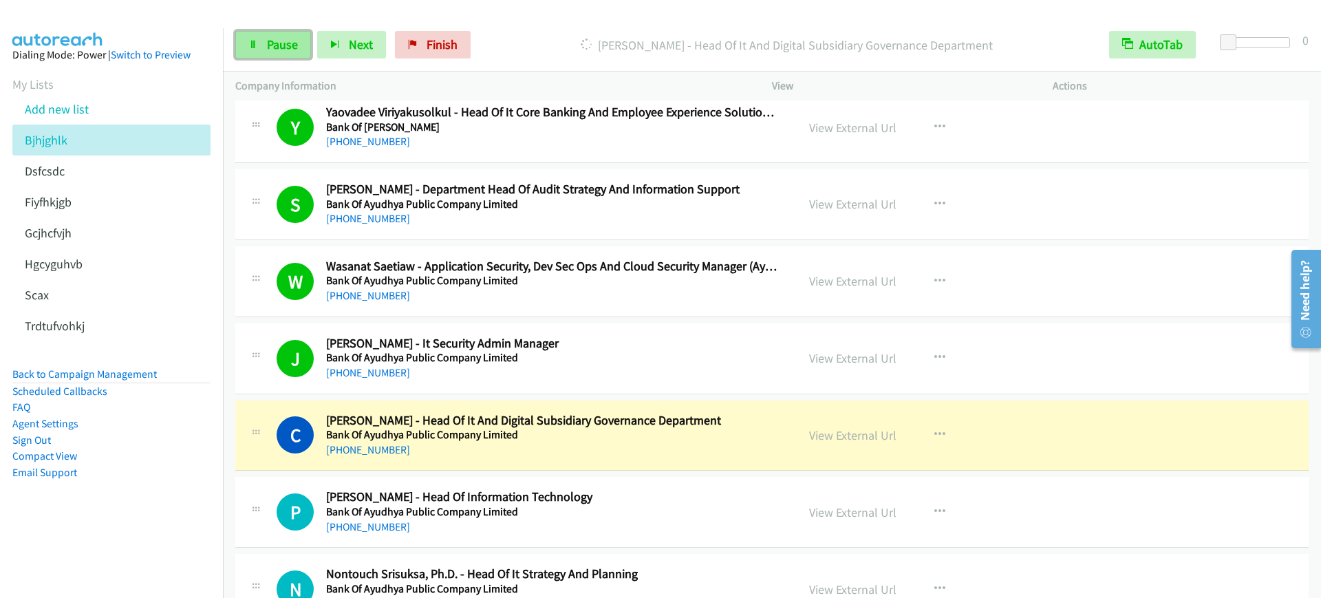
click at [274, 48] on span "Pause" at bounding box center [282, 44] width 31 height 16
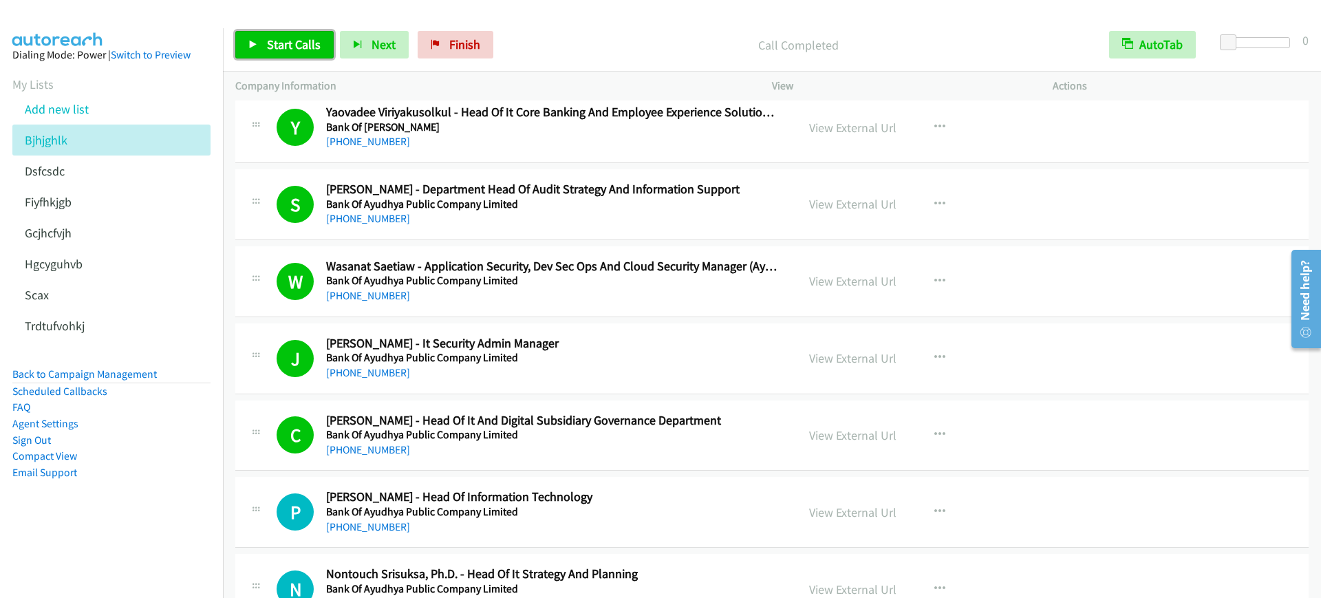
click at [281, 55] on link "Start Calls" at bounding box center [284, 45] width 98 height 28
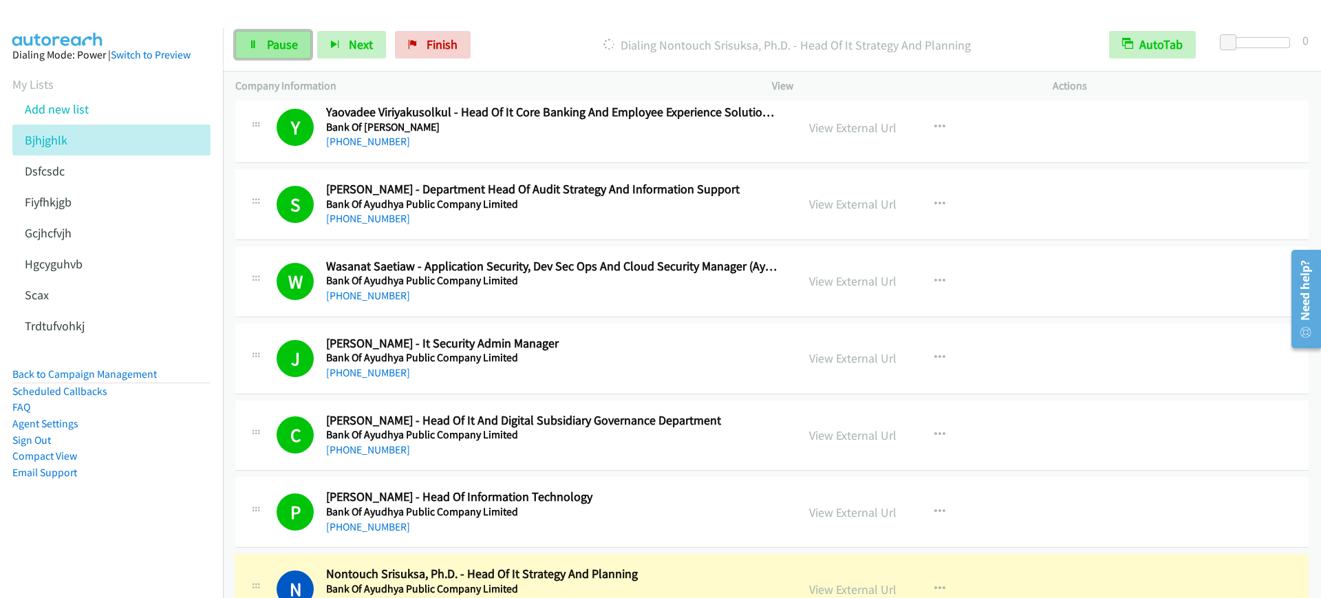
click at [274, 41] on span "Pause" at bounding box center [282, 44] width 31 height 16
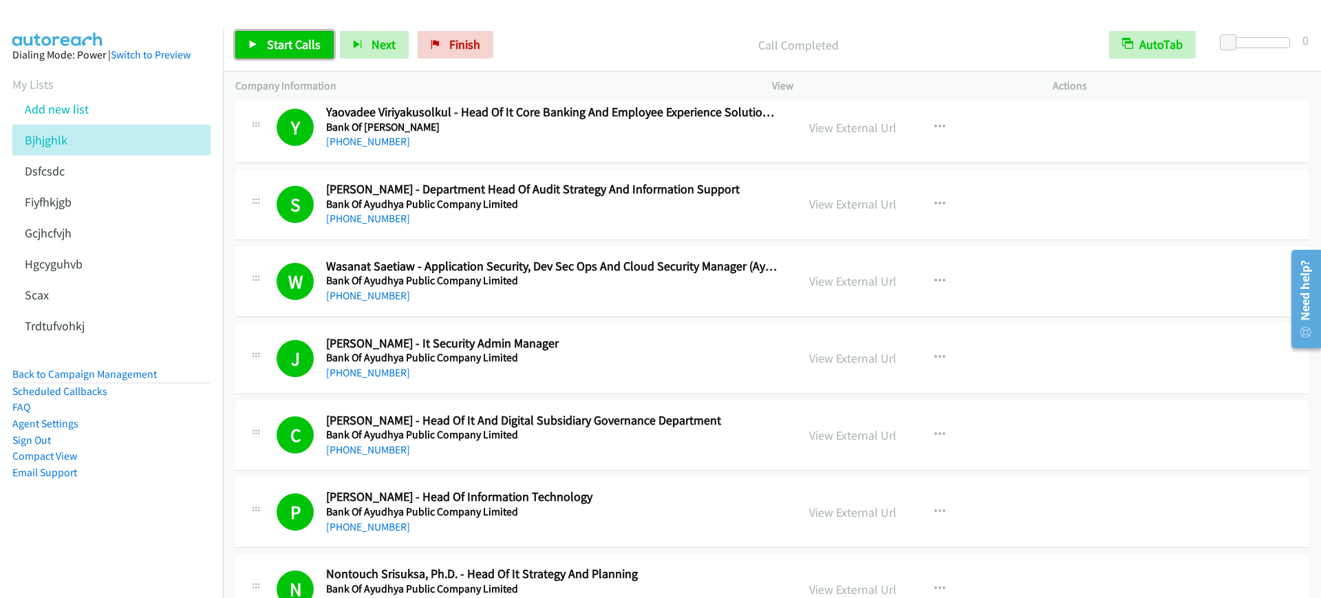
click at [268, 43] on span "Start Calls" at bounding box center [294, 44] width 54 height 16
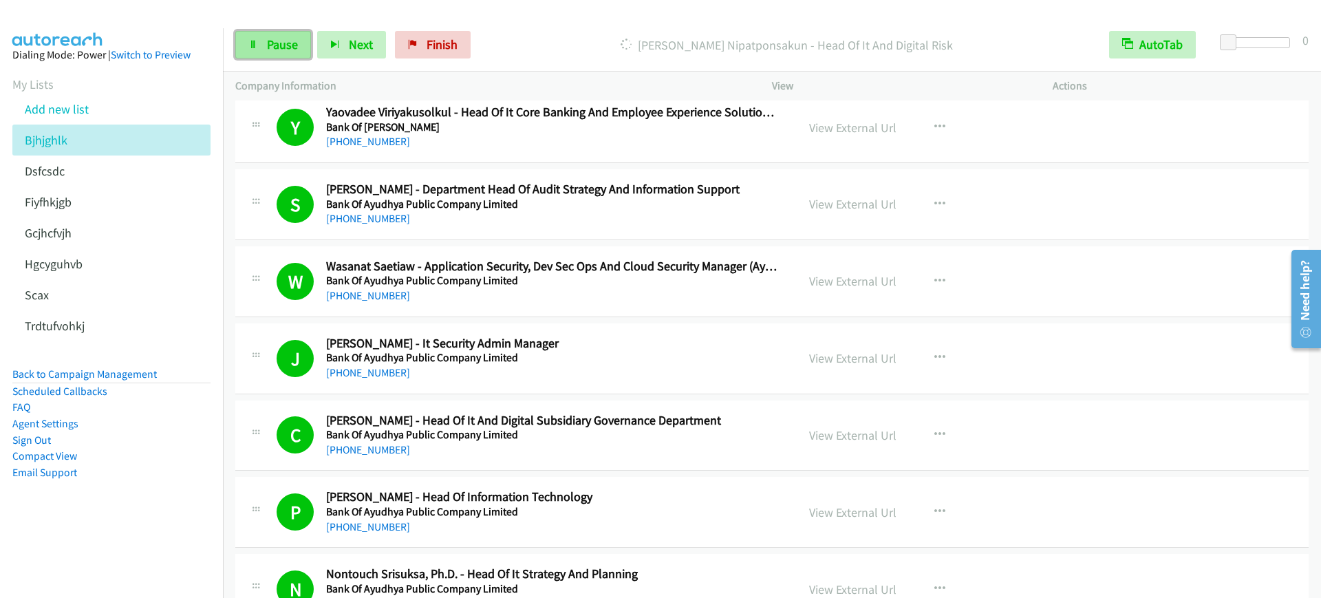
click at [261, 43] on link "Pause" at bounding box center [273, 45] width 76 height 28
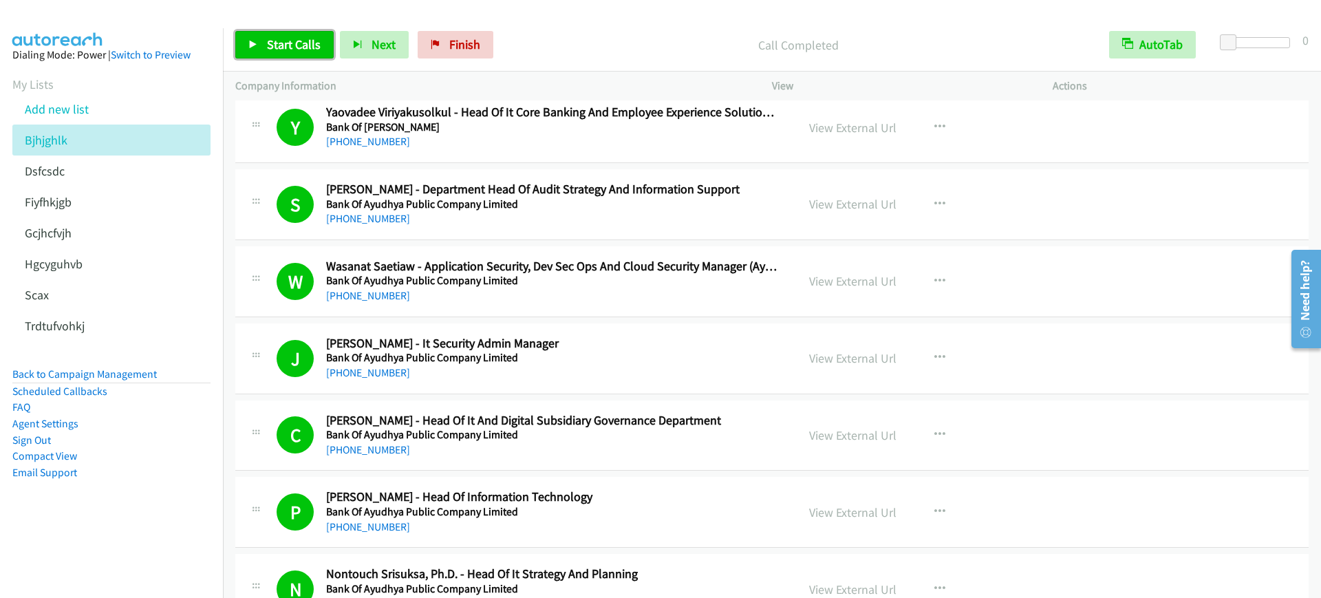
click at [296, 45] on span "Start Calls" at bounding box center [294, 44] width 54 height 16
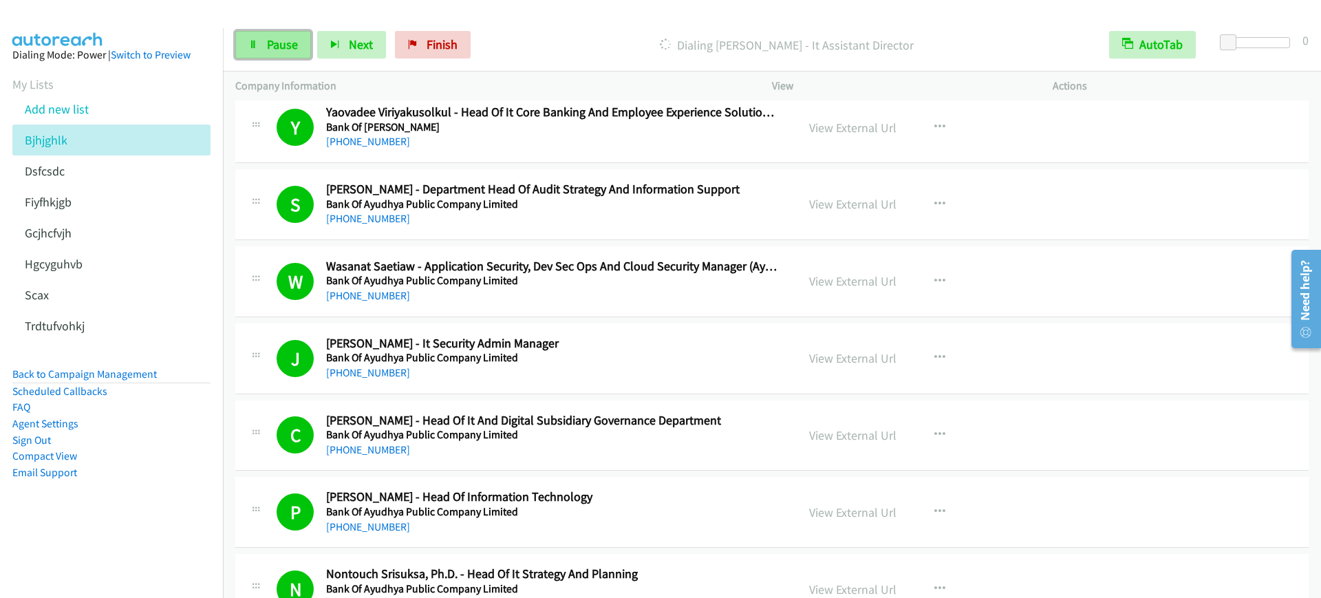
click at [261, 34] on link "Pause" at bounding box center [273, 45] width 76 height 28
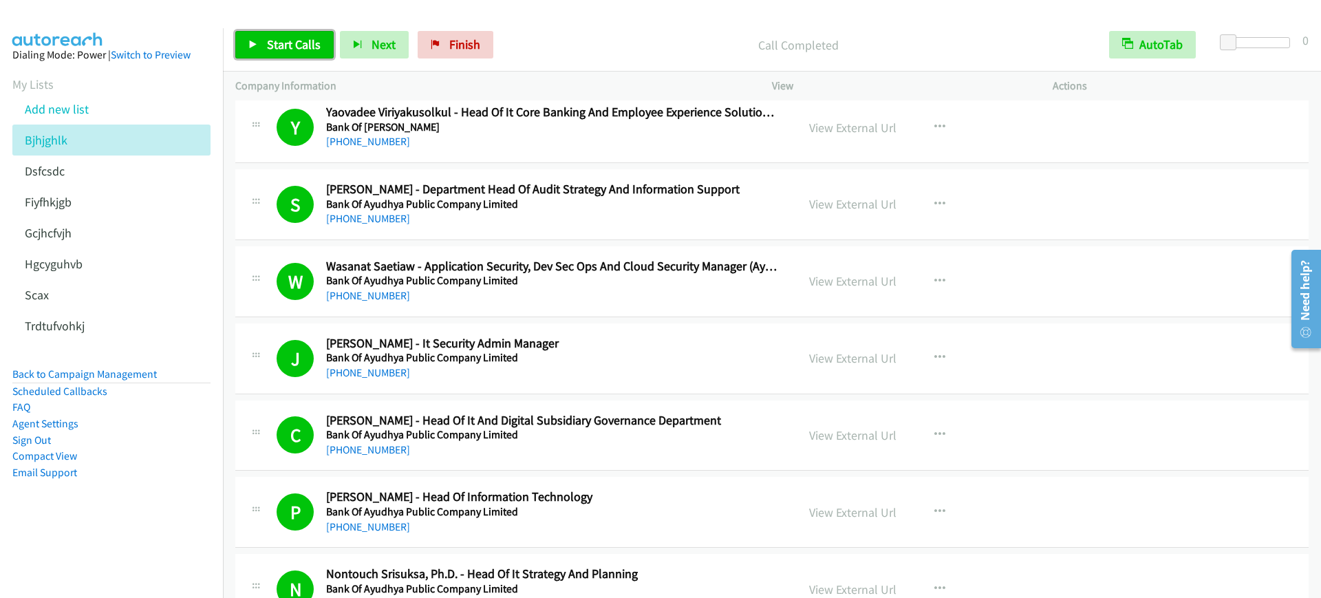
click at [272, 48] on span "Start Calls" at bounding box center [294, 44] width 54 height 16
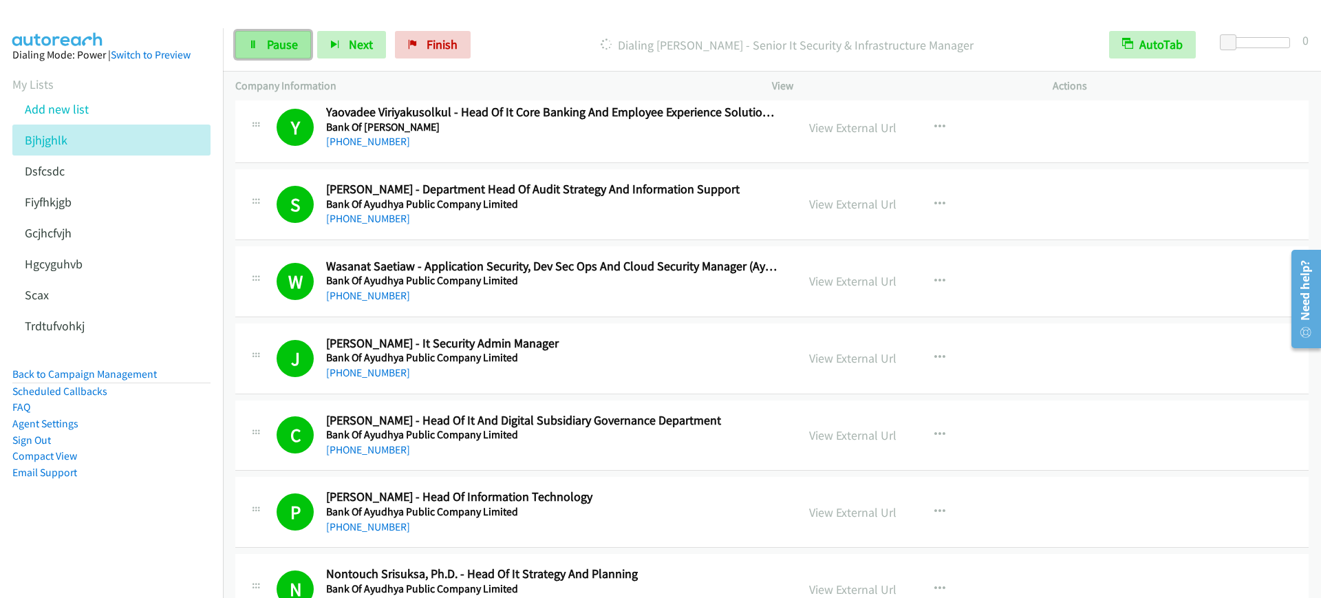
click at [291, 36] on span "Pause" at bounding box center [282, 44] width 31 height 16
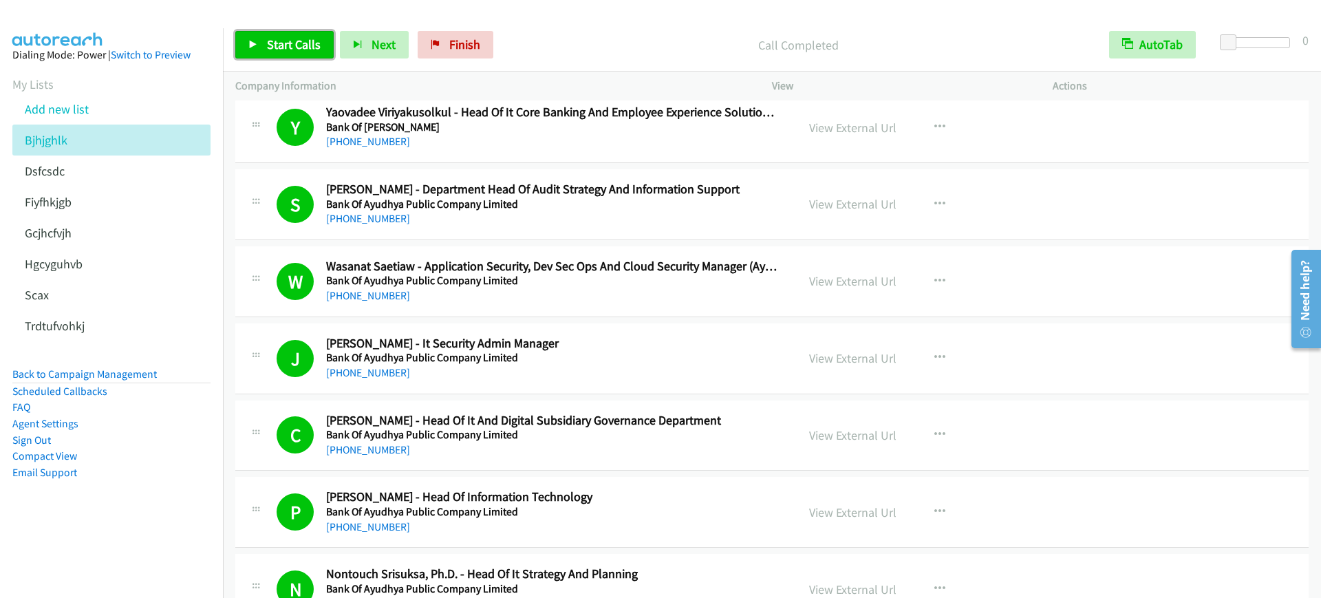
drag, startPoint x: 280, startPoint y: 48, endPoint x: 285, endPoint y: 53, distance: 7.3
click at [281, 48] on span "Start Calls" at bounding box center [294, 44] width 54 height 16
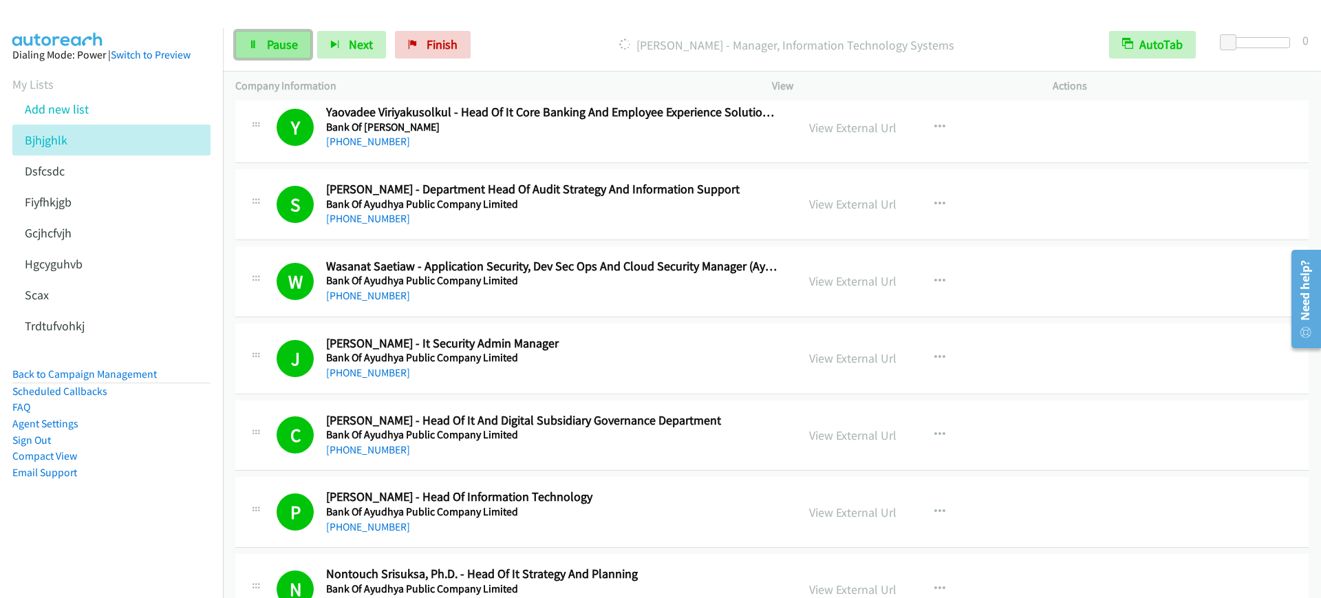
click at [244, 45] on link "Pause" at bounding box center [273, 45] width 76 height 28
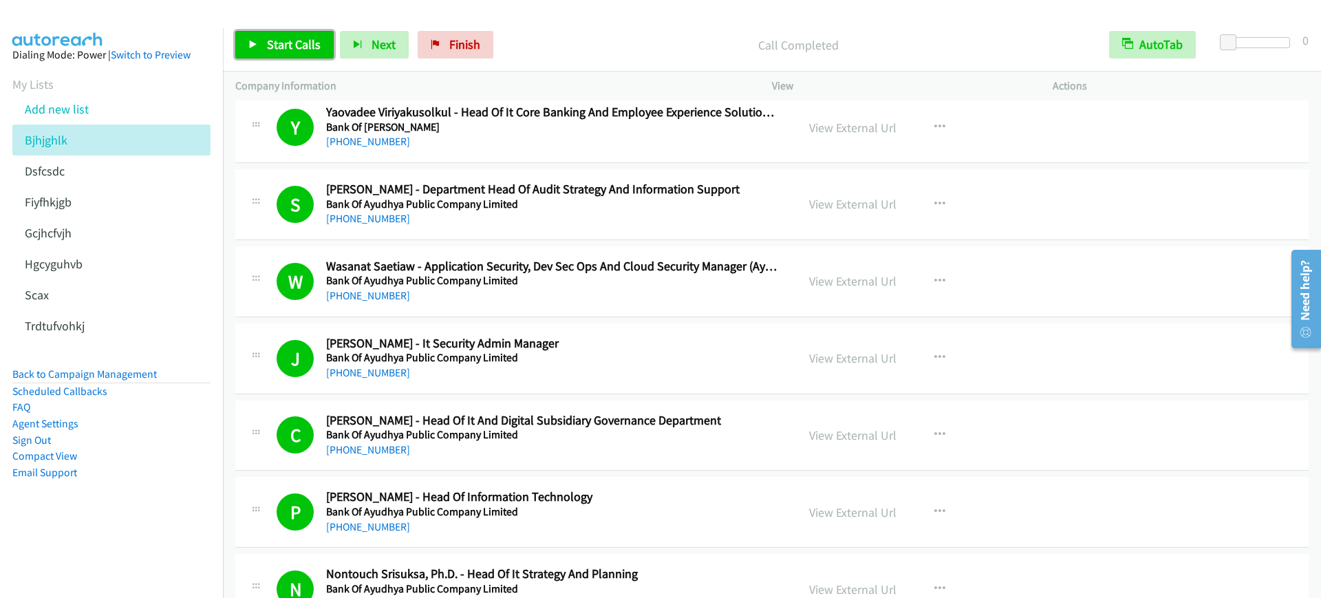
click at [246, 46] on link "Start Calls" at bounding box center [284, 45] width 98 height 28
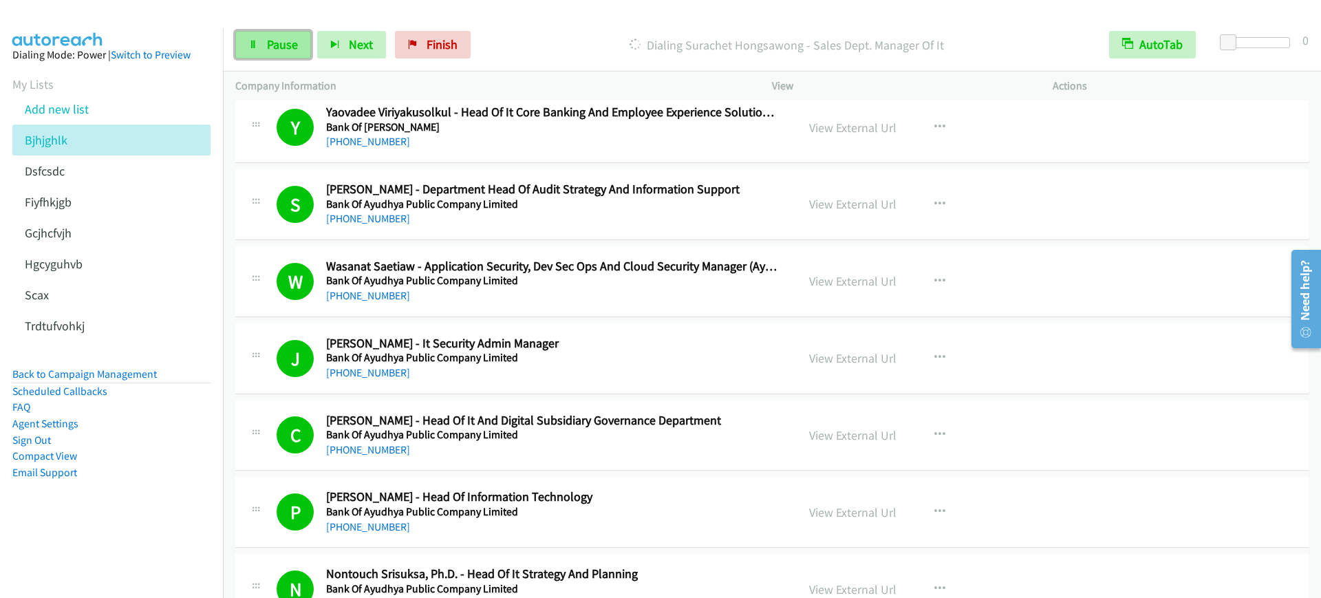
click at [270, 43] on span "Pause" at bounding box center [282, 44] width 31 height 16
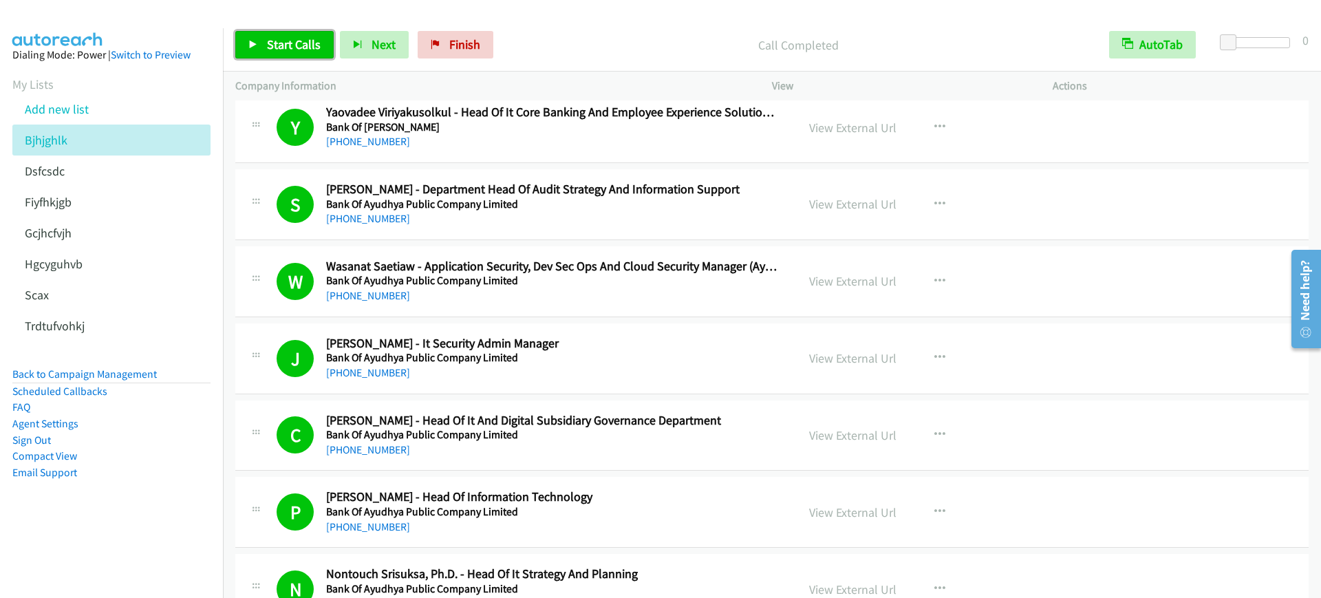
click at [245, 34] on link "Start Calls" at bounding box center [284, 45] width 98 height 28
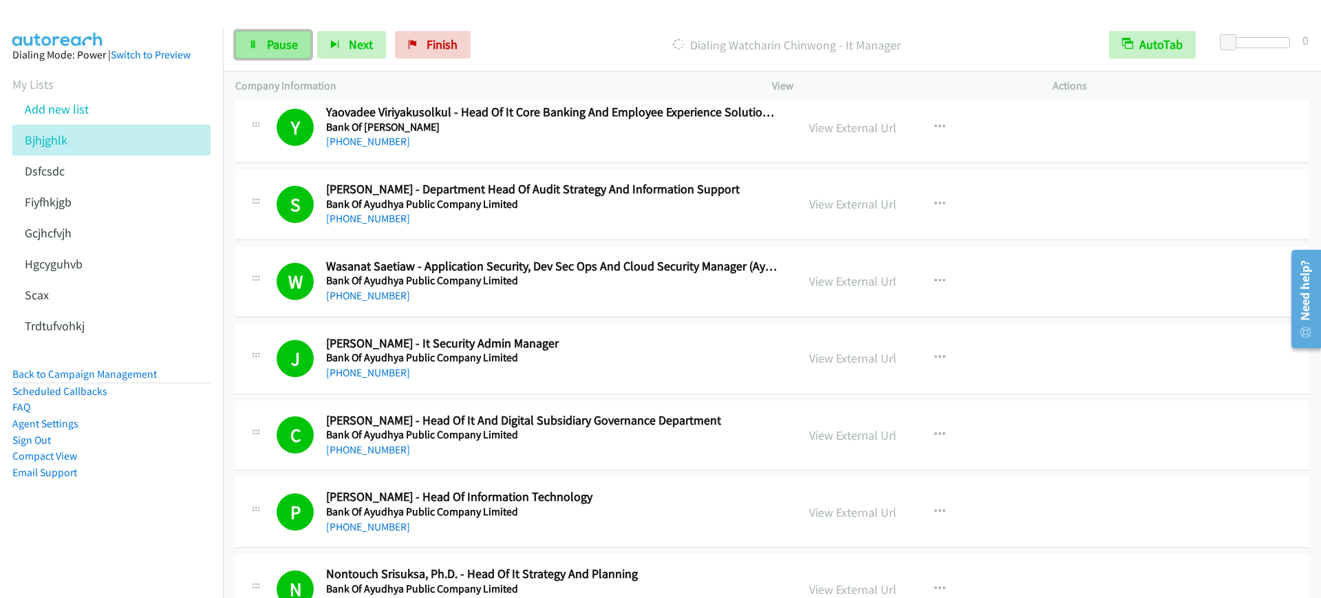
click at [263, 41] on link "Pause" at bounding box center [273, 45] width 76 height 28
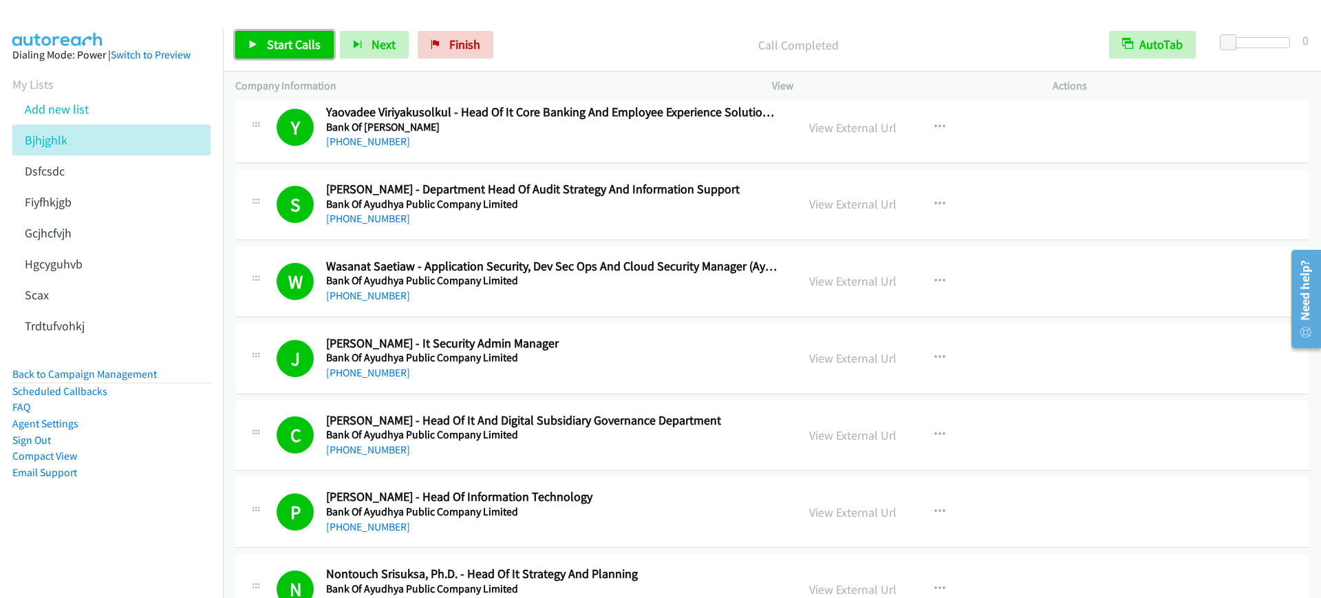
click at [287, 41] on span "Start Calls" at bounding box center [294, 44] width 54 height 16
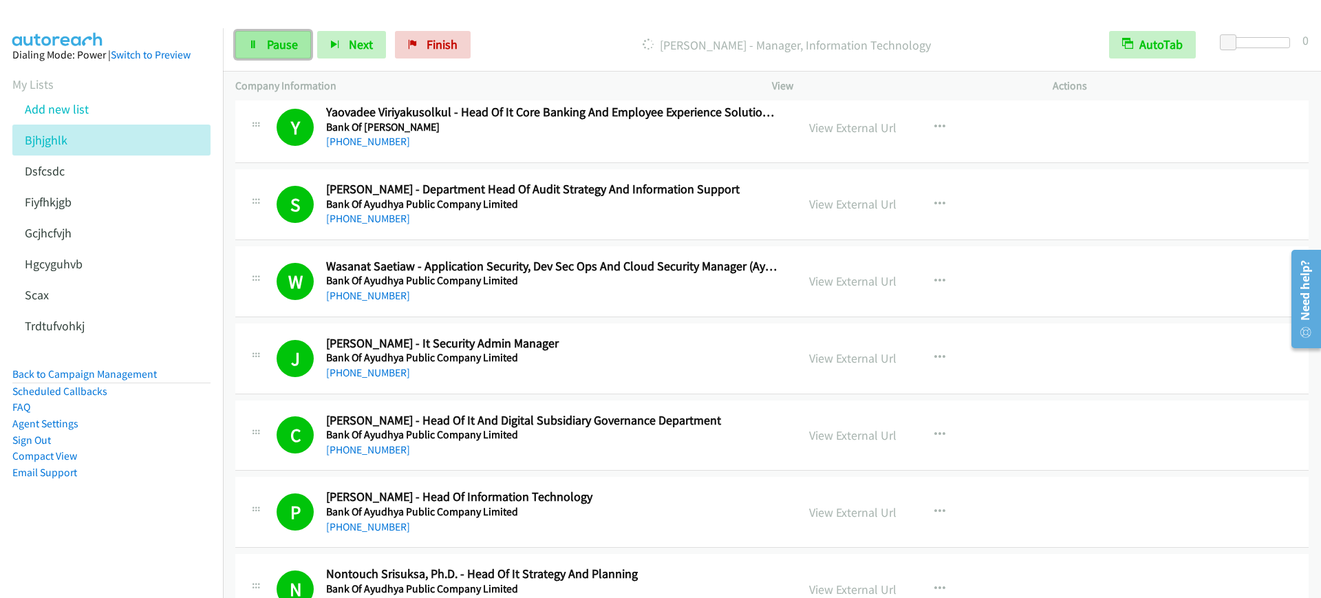
click at [246, 36] on link "Pause" at bounding box center [273, 45] width 76 height 28
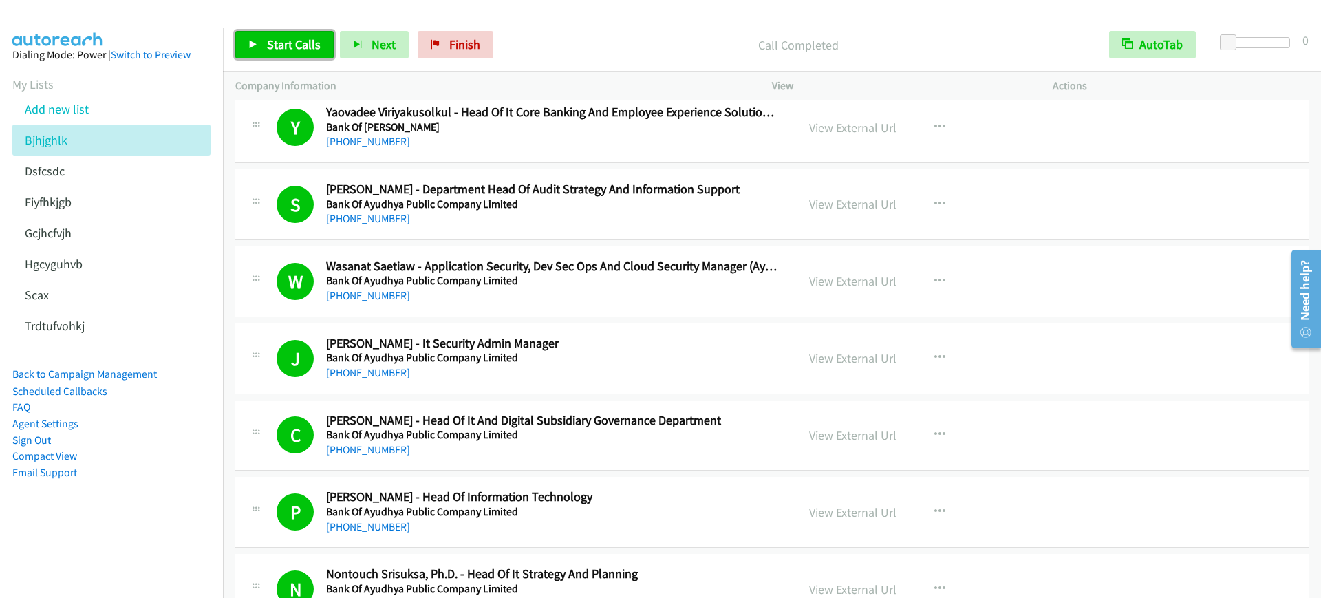
click at [294, 45] on span "Start Calls" at bounding box center [294, 44] width 54 height 16
click at [265, 50] on link "Pause" at bounding box center [273, 45] width 76 height 28
click at [292, 45] on span "Start Calls" at bounding box center [294, 44] width 54 height 16
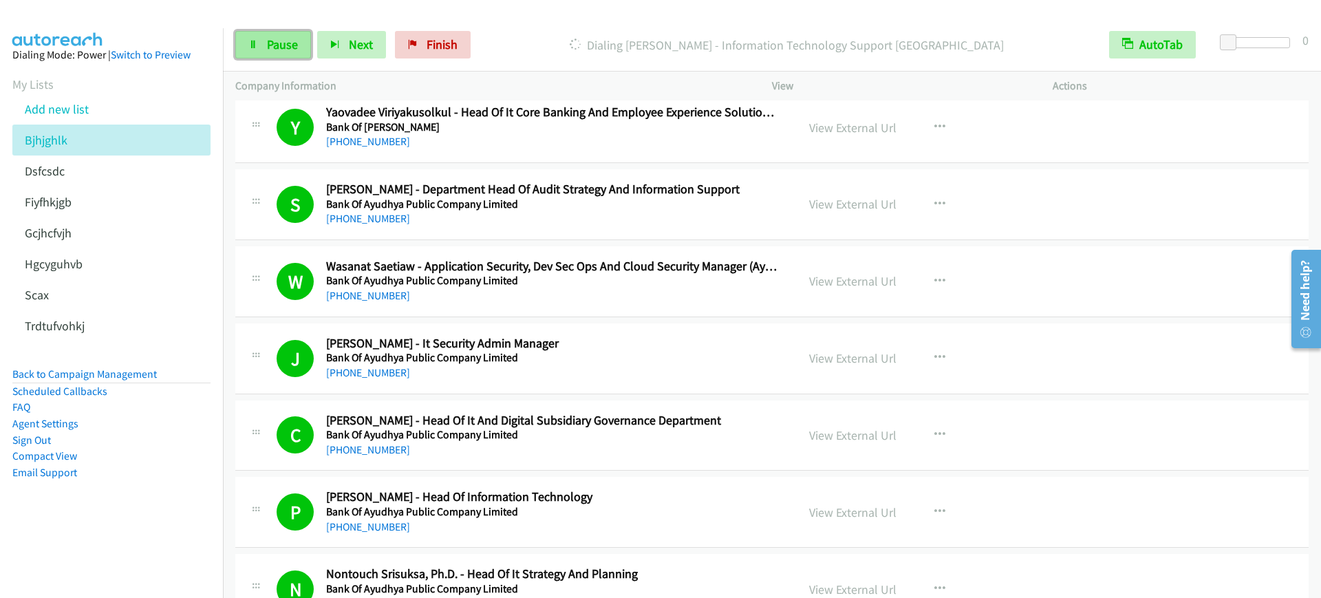
click at [256, 41] on icon at bounding box center [253, 46] width 10 height 10
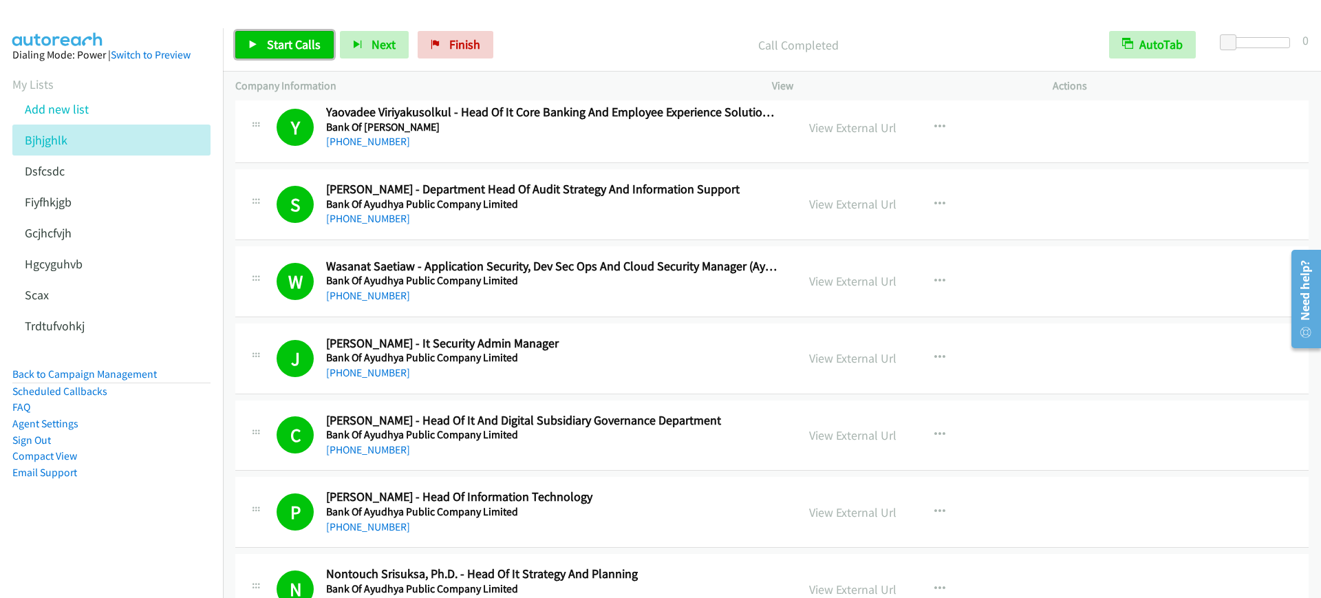
click at [289, 40] on span "Start Calls" at bounding box center [294, 44] width 54 height 16
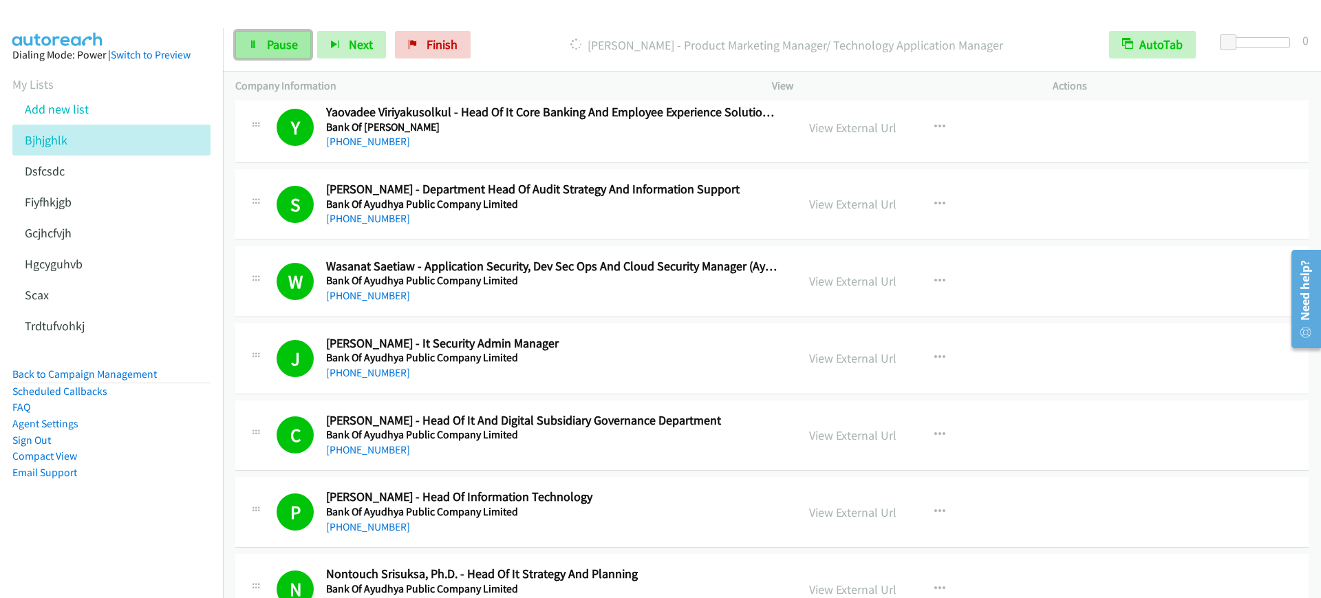
click at [289, 39] on span "Pause" at bounding box center [282, 44] width 31 height 16
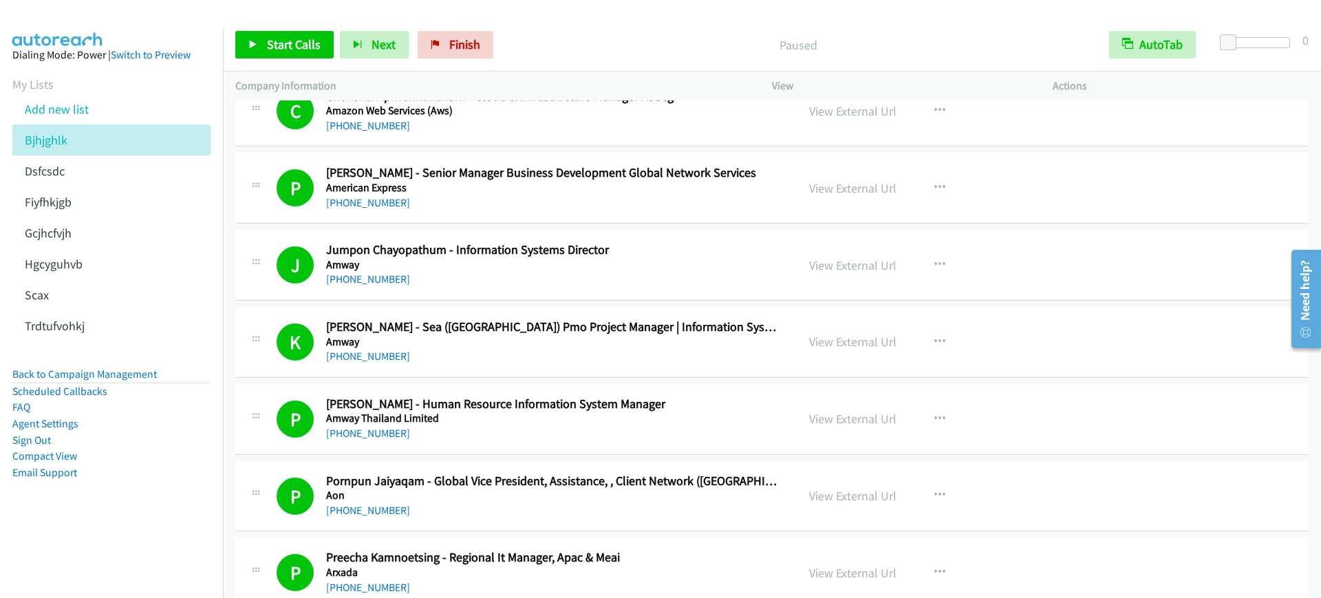
scroll to position [1634, 0]
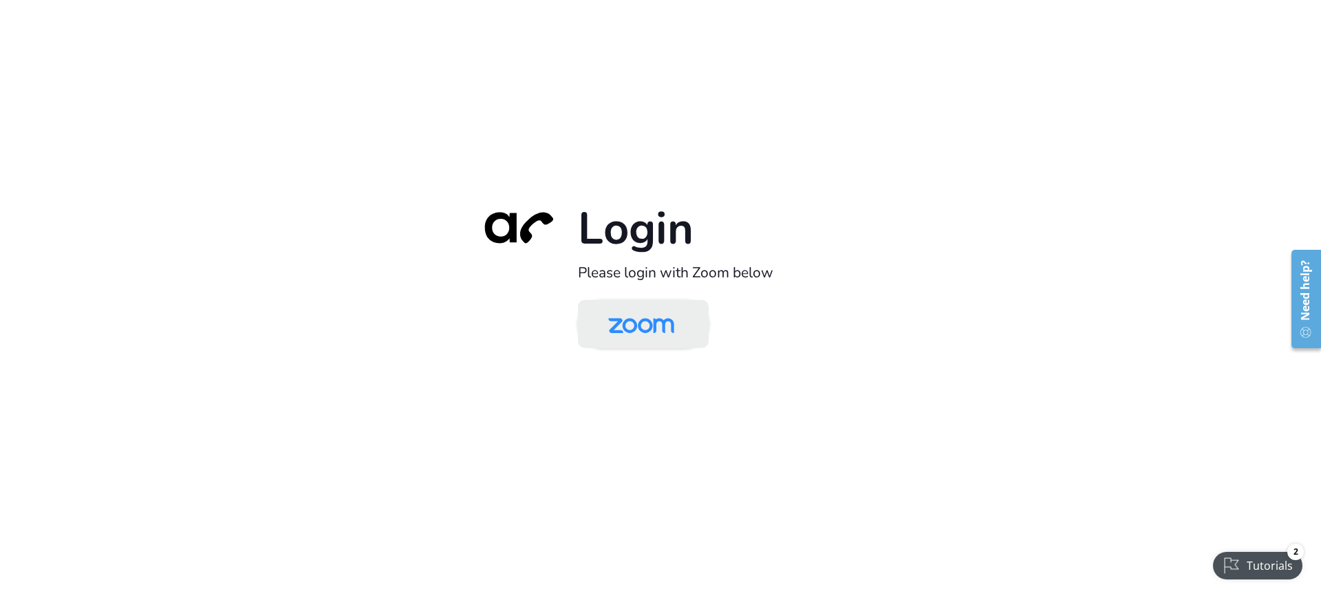
click at [668, 329] on img at bounding box center [641, 325] width 95 height 45
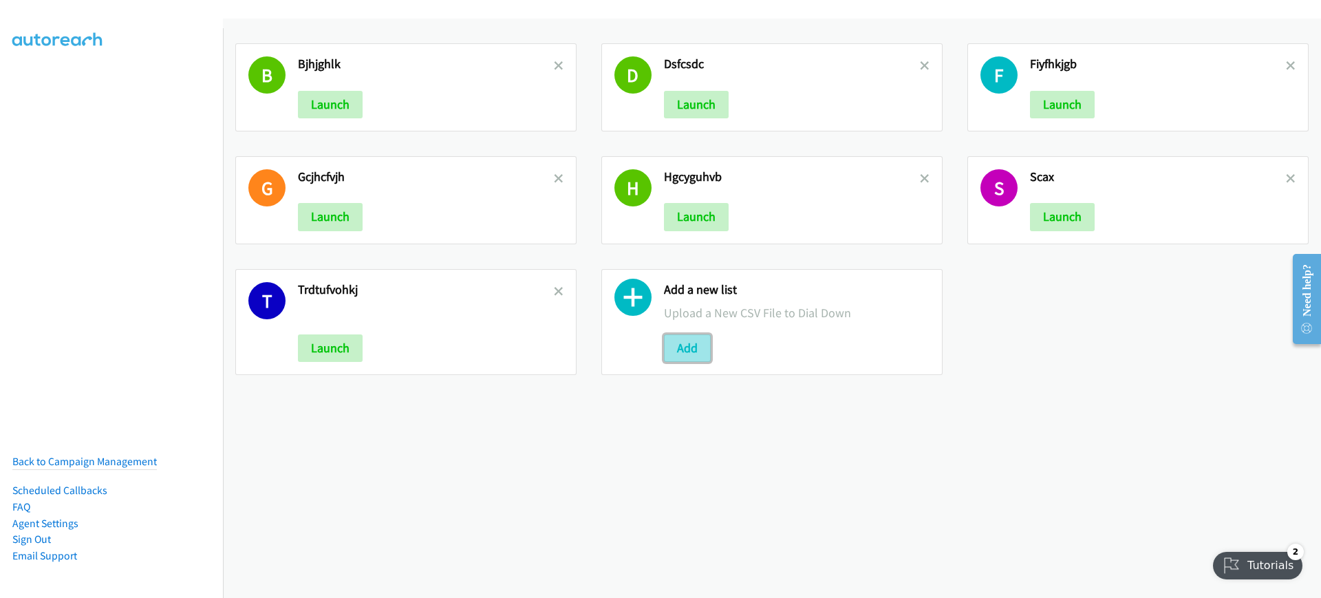
click at [664, 354] on button "Add" at bounding box center [687, 348] width 47 height 28
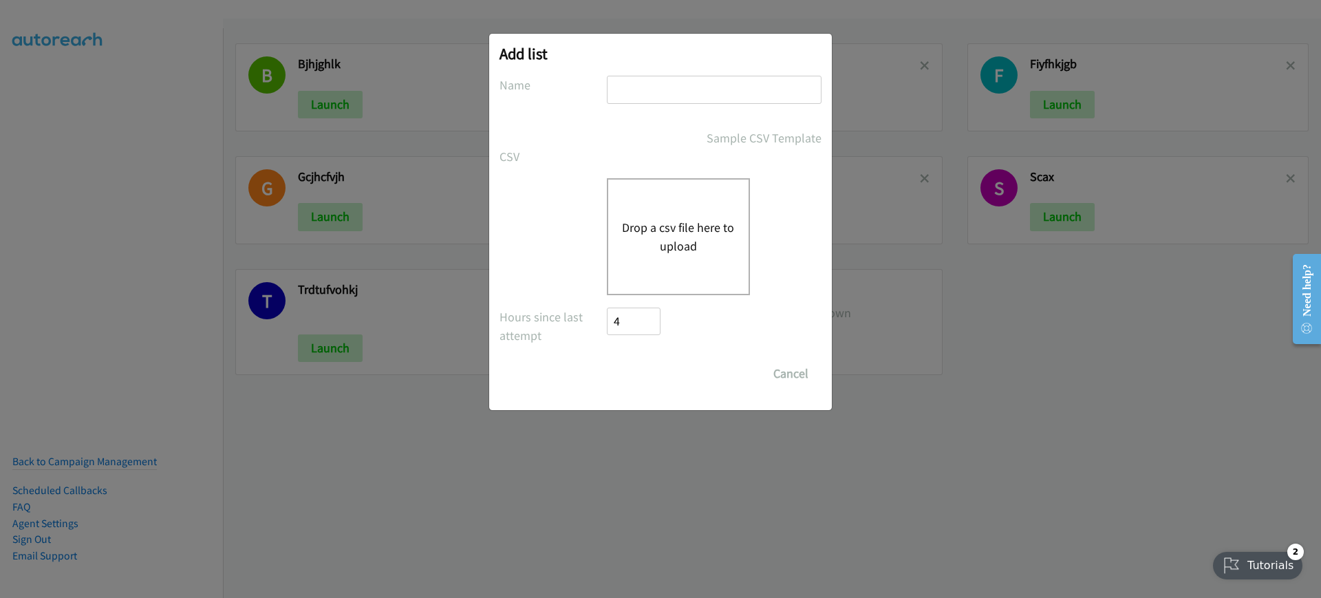
click at [677, 233] on button "Drop a csv file here to upload" at bounding box center [678, 236] width 113 height 37
